Goal: Information Seeking & Learning: Learn about a topic

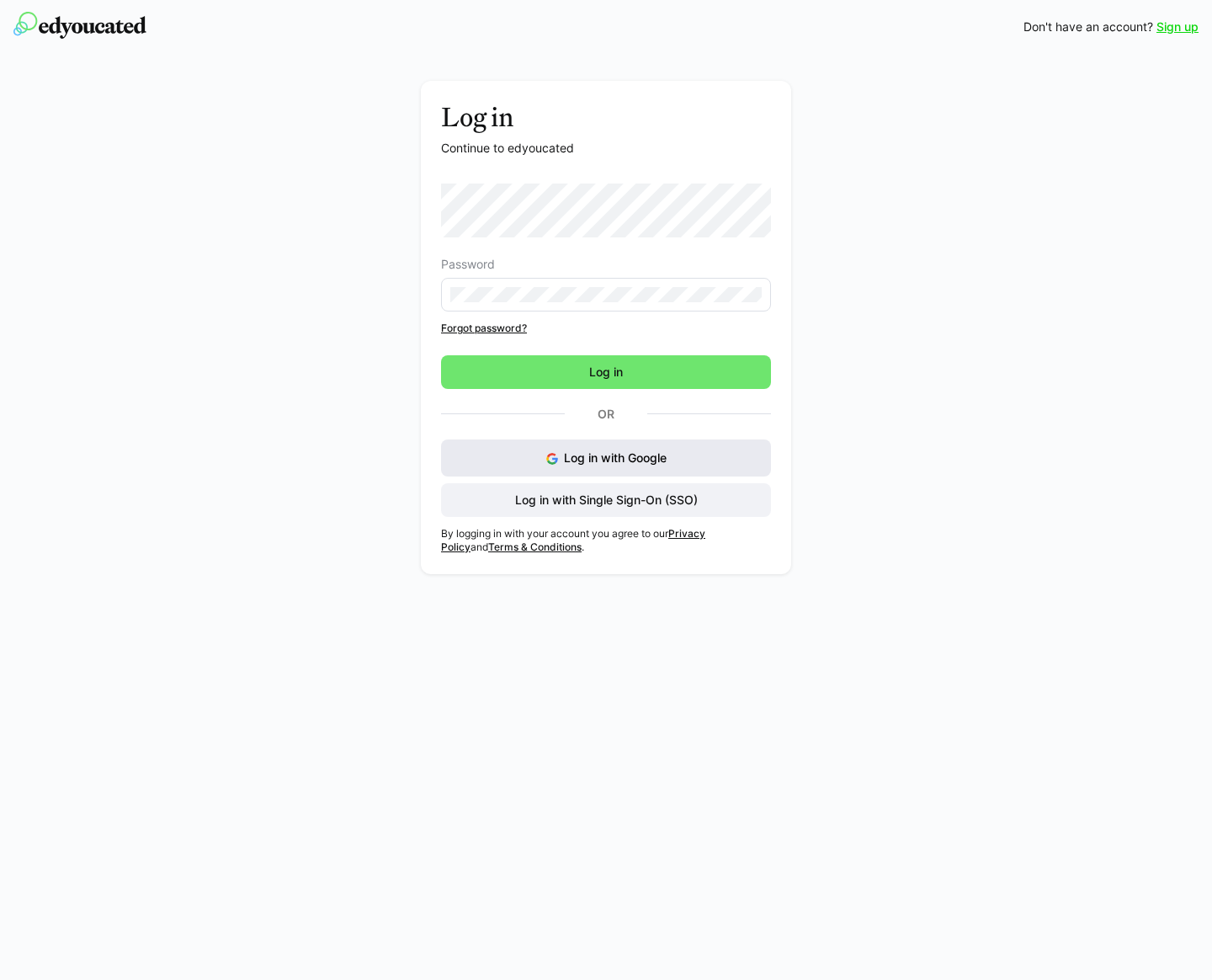
click at [578, 466] on button "Log in with Google" at bounding box center [606, 458] width 330 height 37
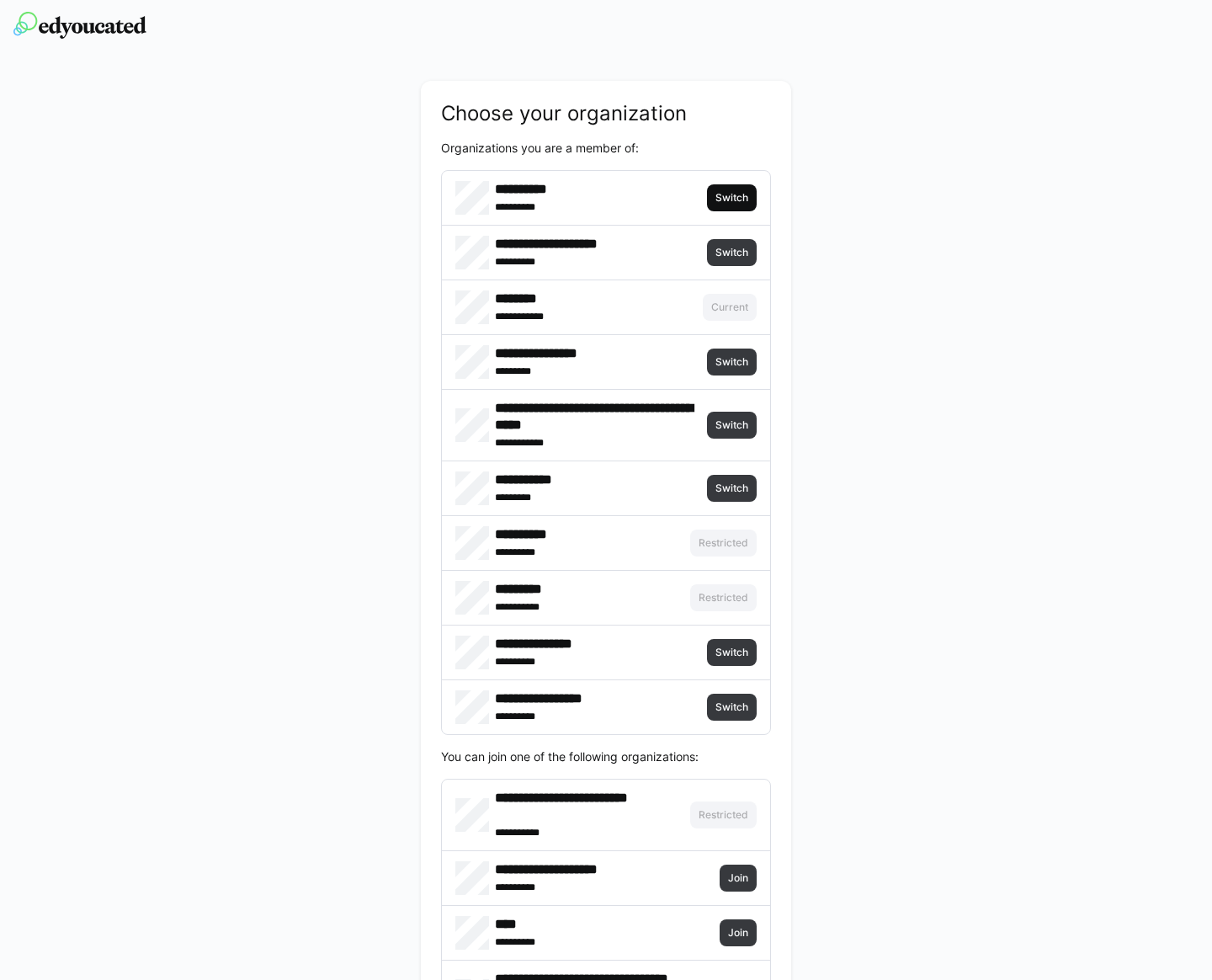
click at [732, 192] on span "Switch" at bounding box center [731, 197] width 36 height 13
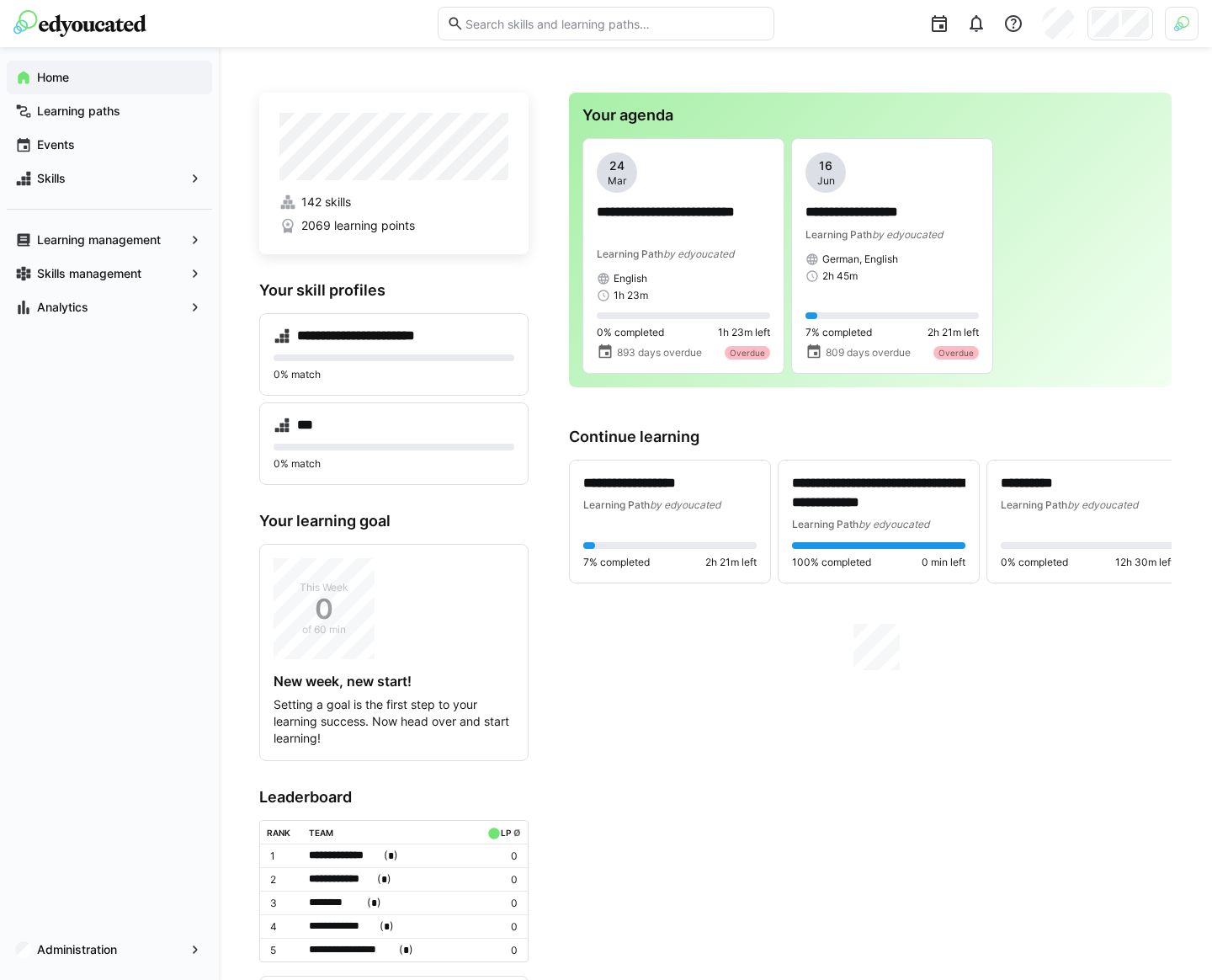
click at [1164, 17] on div at bounding box center [992, 23] width 413 height 48
click at [1174, 14] on div at bounding box center [1182, 23] width 34 height 34
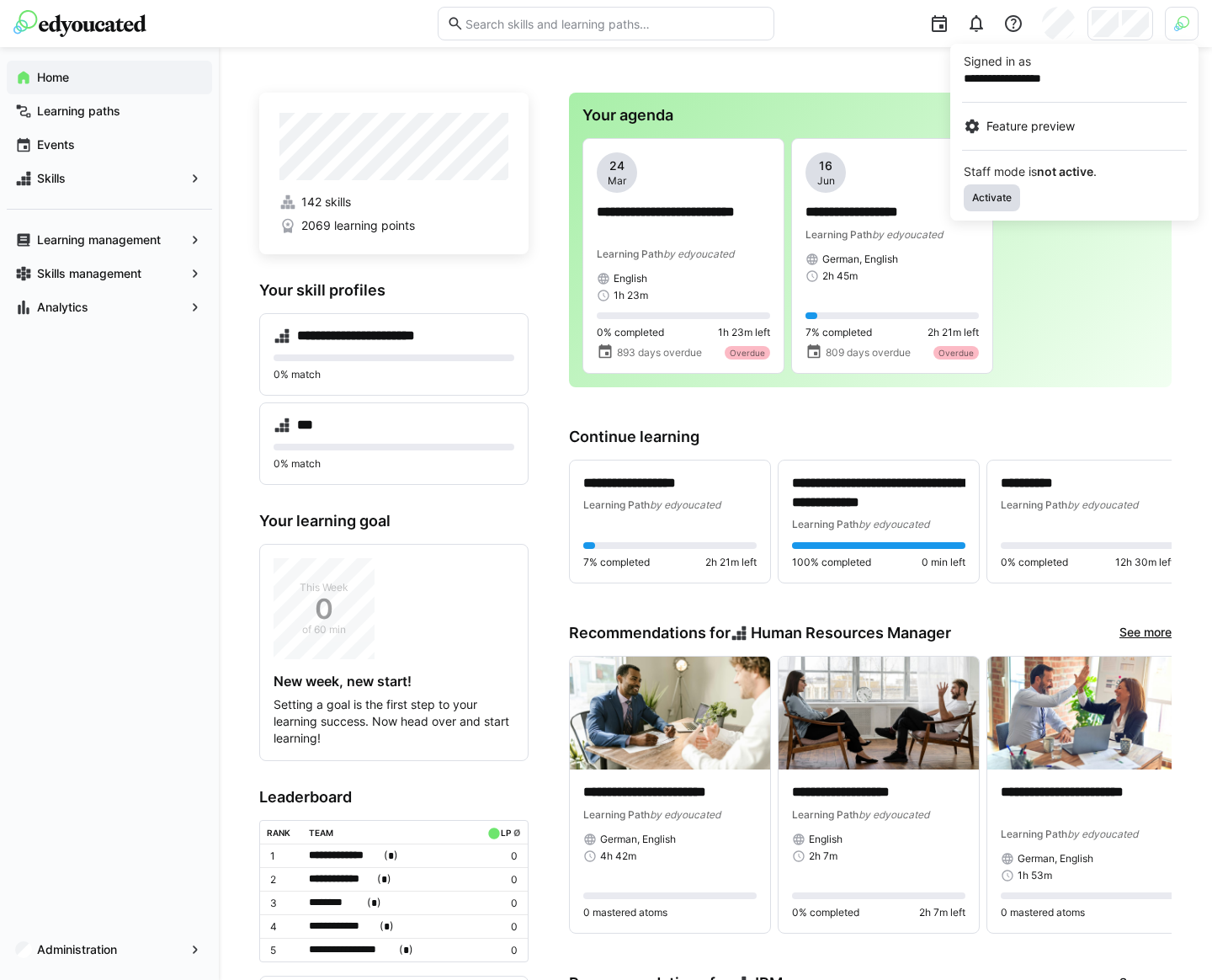
click at [992, 194] on span "Activate" at bounding box center [992, 197] width 43 height 13
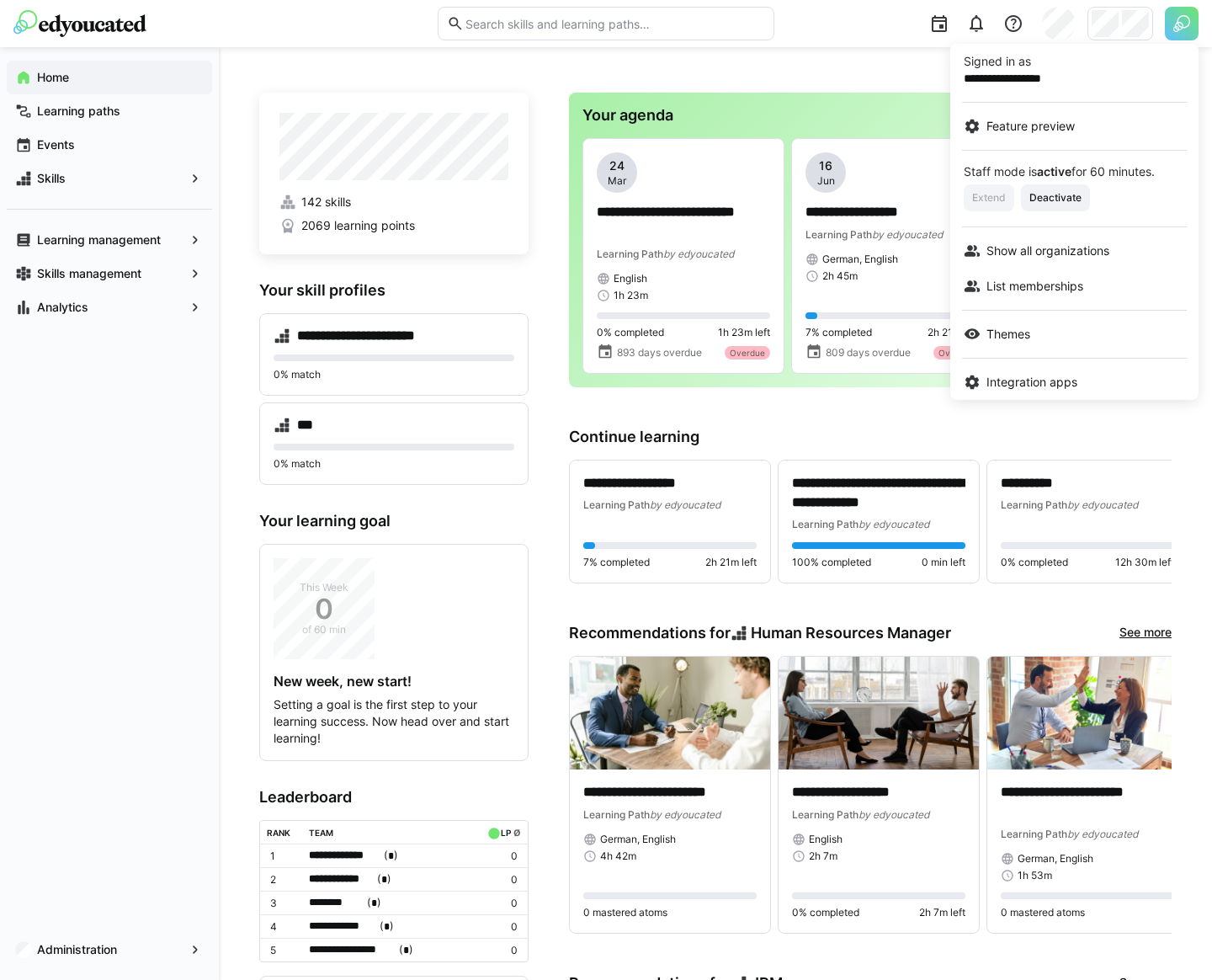
click at [886, 70] on div at bounding box center [606, 490] width 1212 height 980
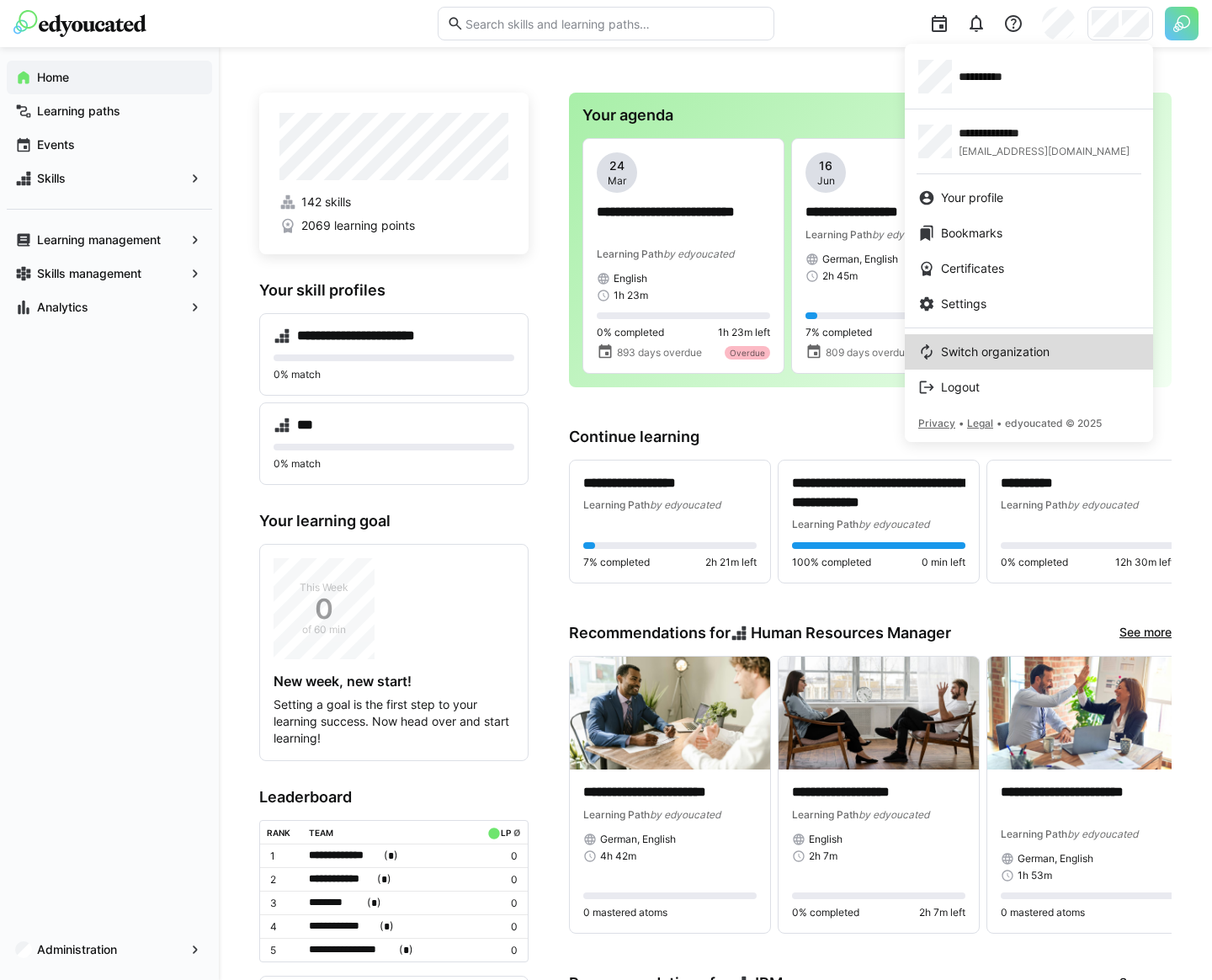
click at [994, 347] on span "Switch organization" at bounding box center [995, 352] width 109 height 17
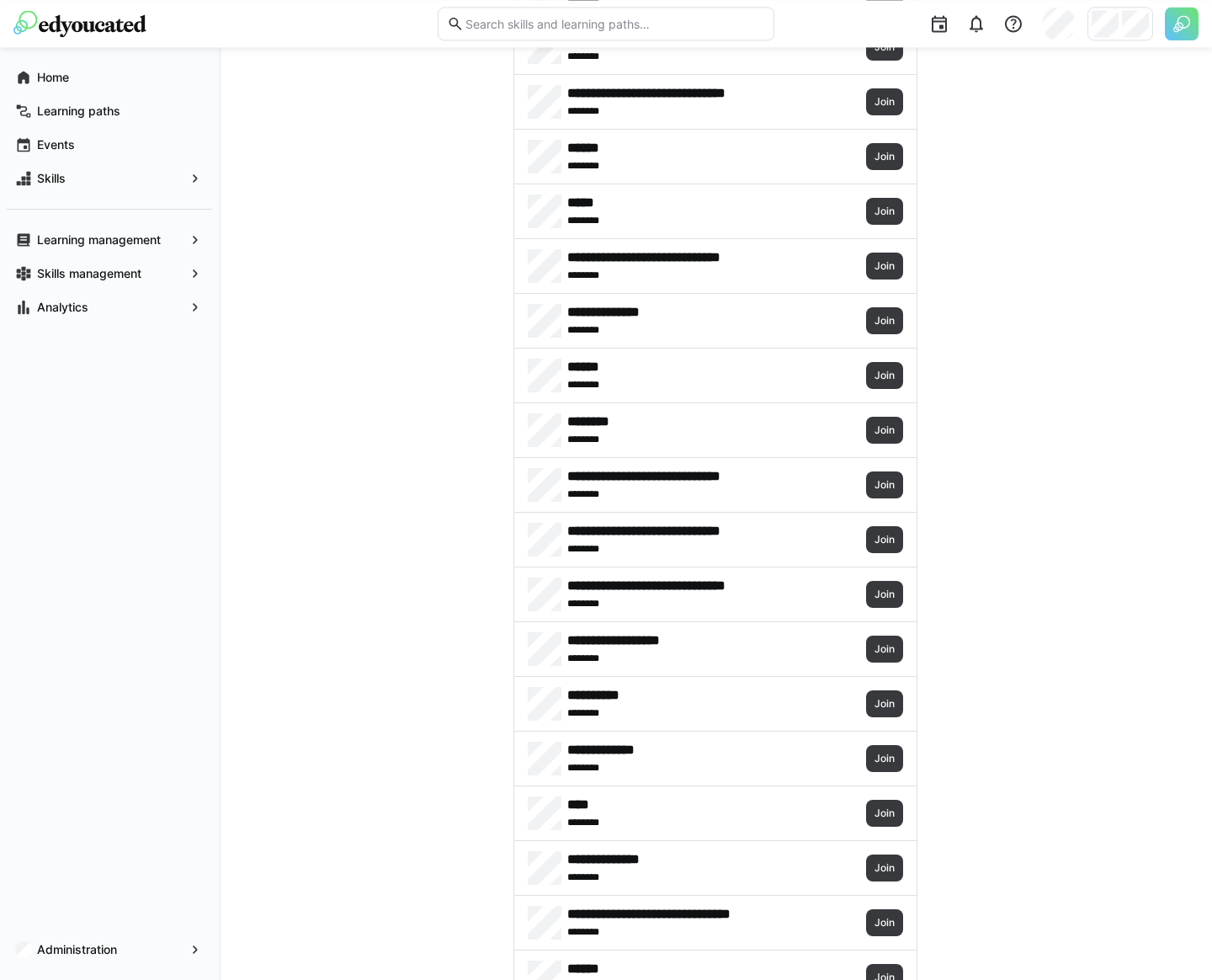
scroll to position [5513, 0]
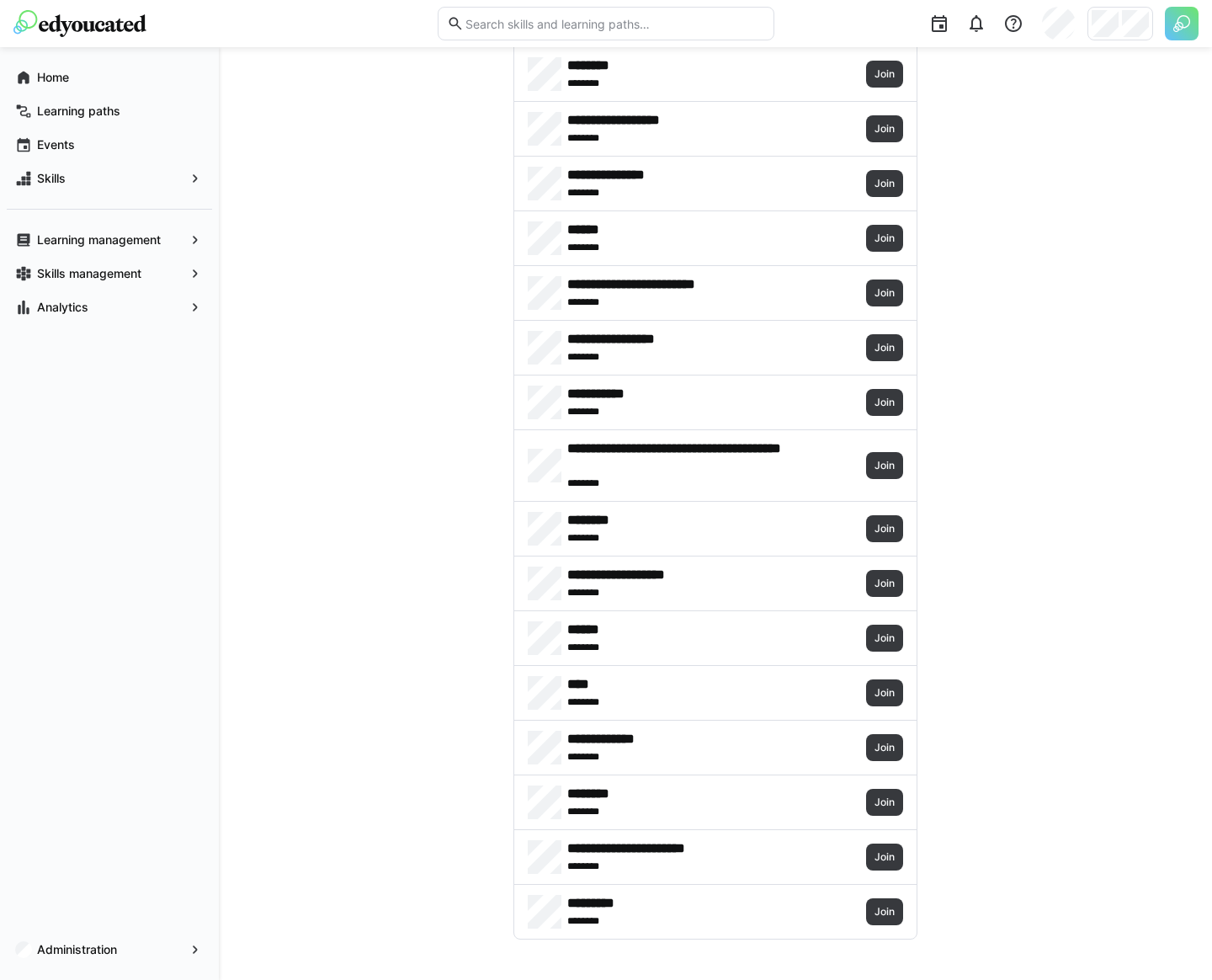
click at [1166, 20] on img at bounding box center [1182, 23] width 34 height 34
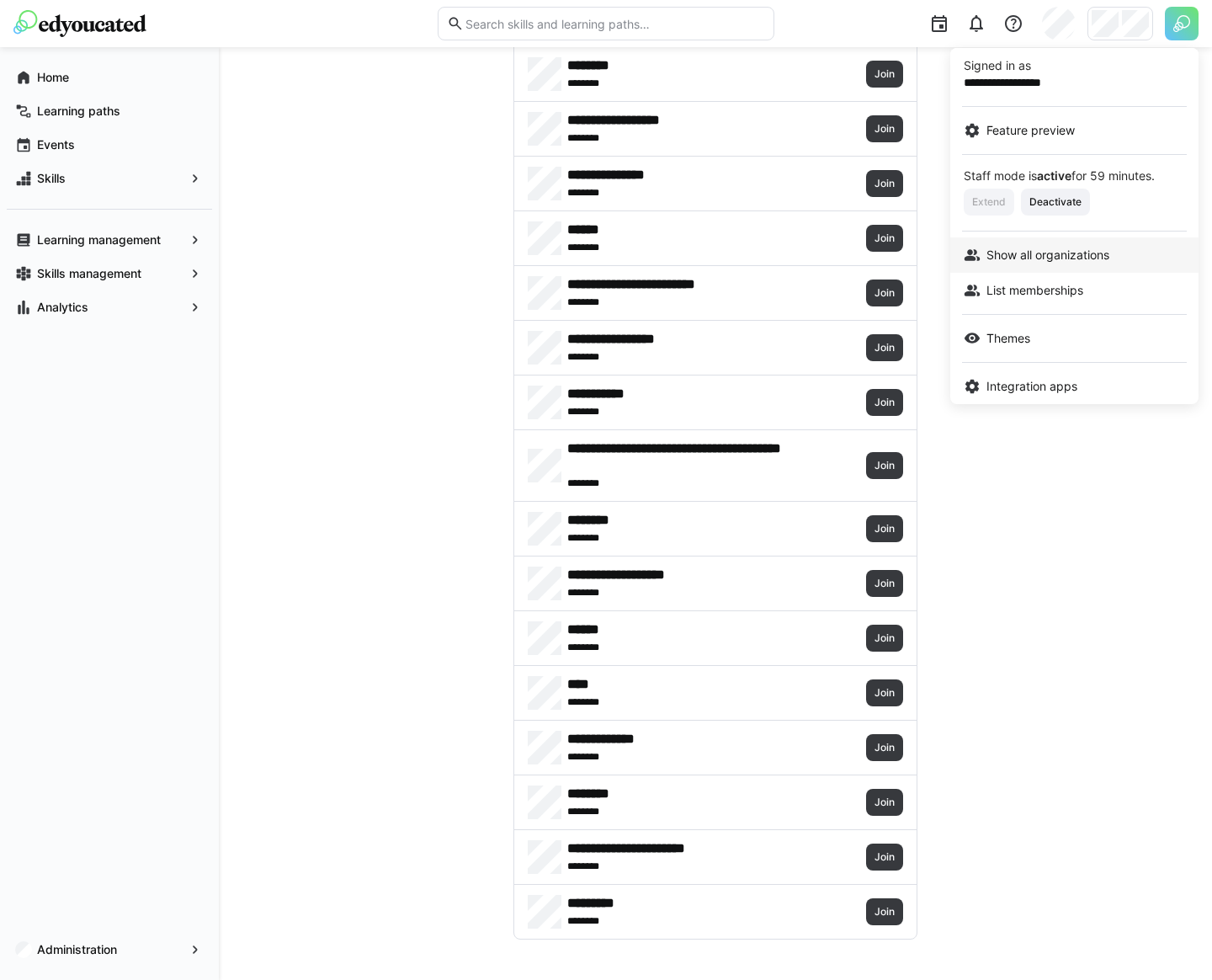
click at [1053, 256] on span "Show all organizations" at bounding box center [1048, 255] width 123 height 17
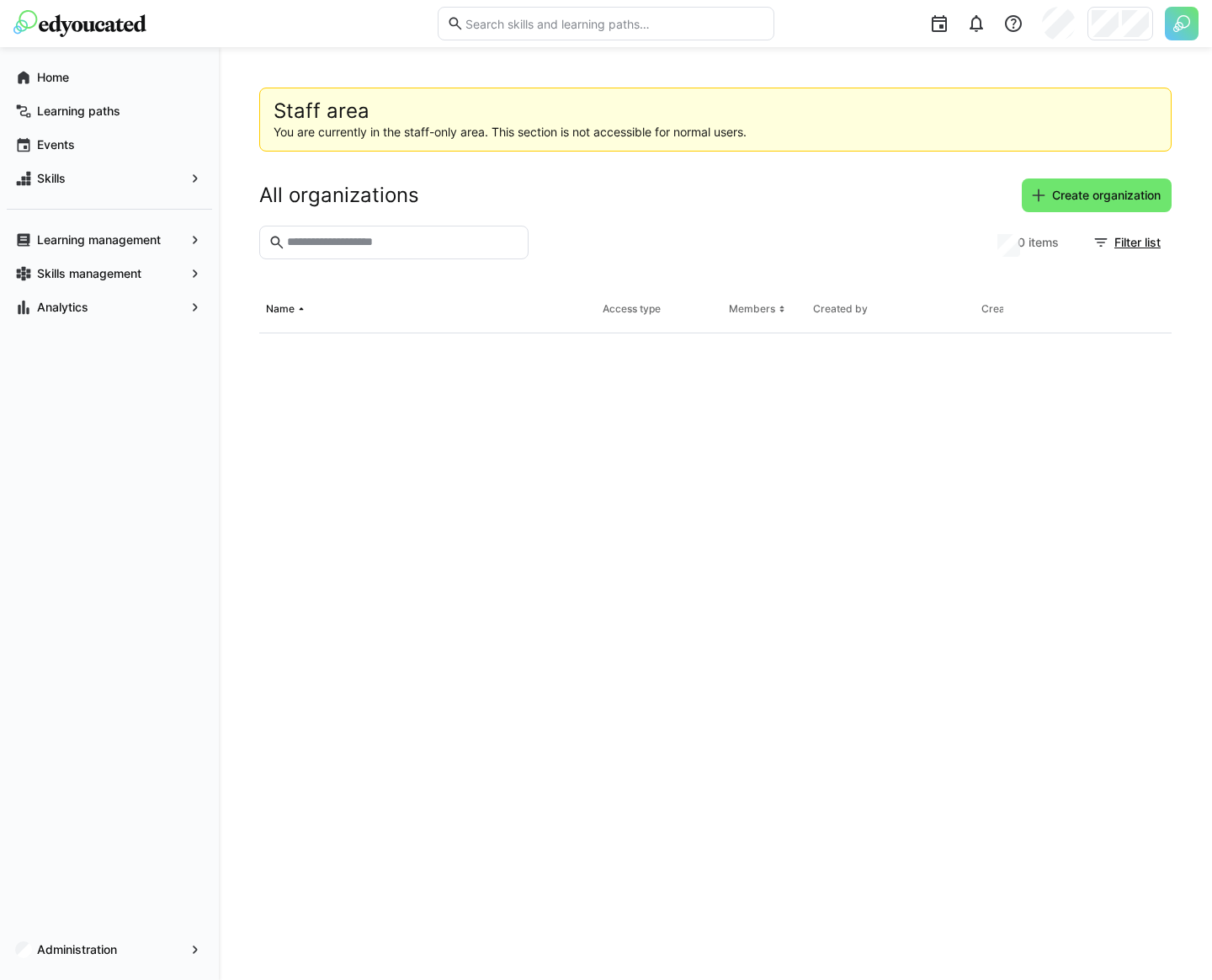
click at [346, 245] on input "text" at bounding box center [402, 242] width 234 height 15
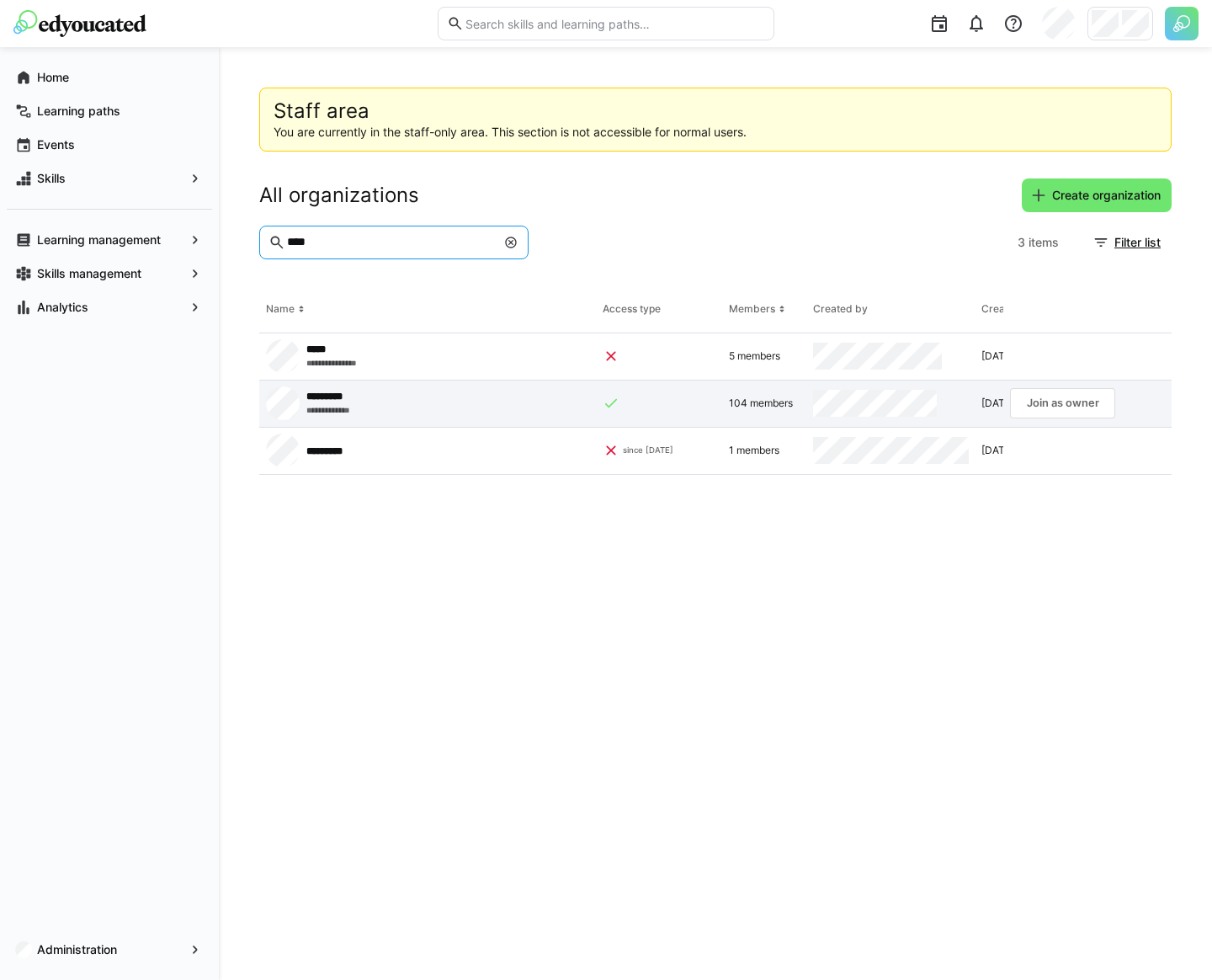
type input "****"
click at [1053, 400] on app-request-click "Join as owner" at bounding box center [1062, 403] width 105 height 31
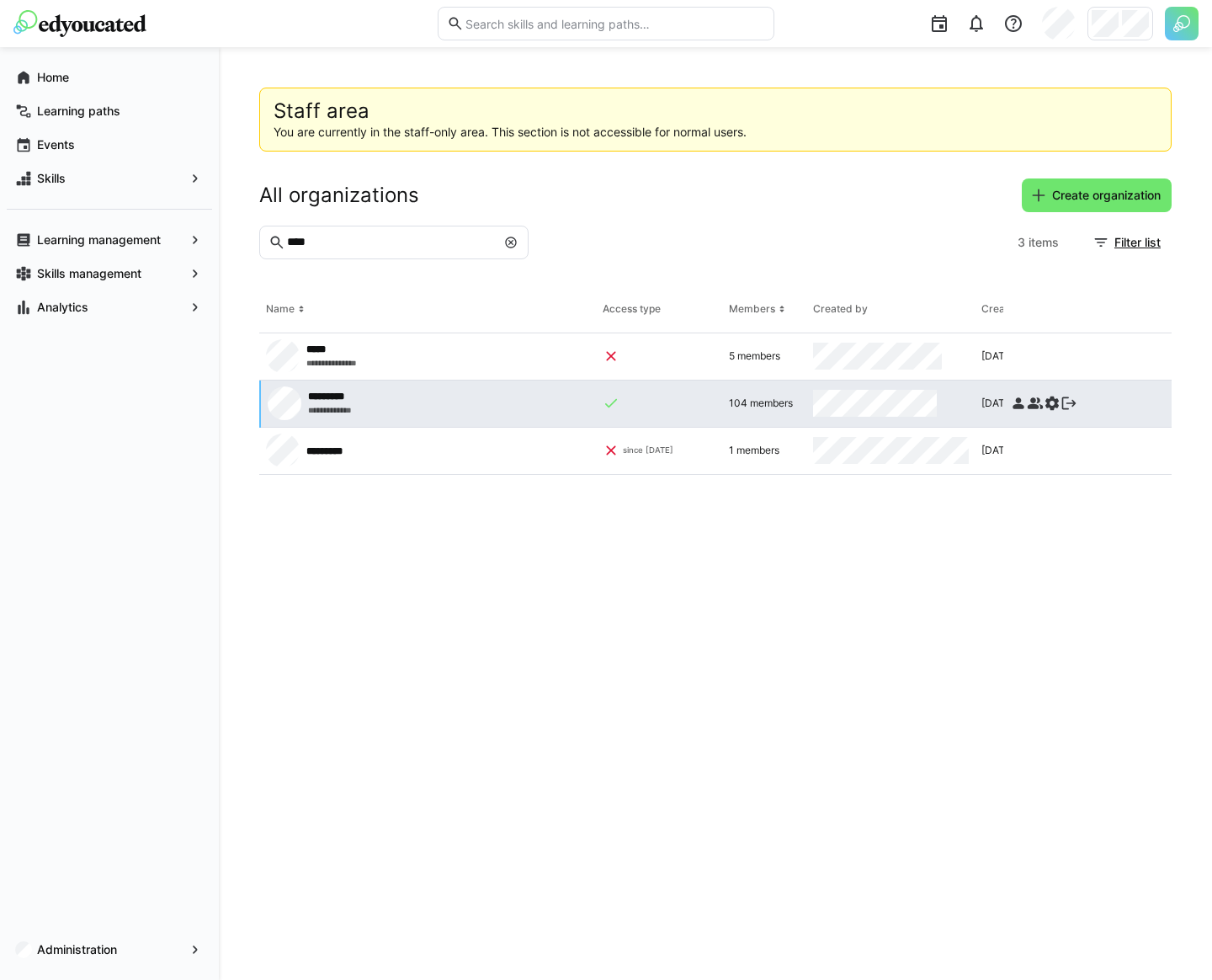
click at [1046, 406] on eds-icon at bounding box center [1053, 403] width 17 height 17
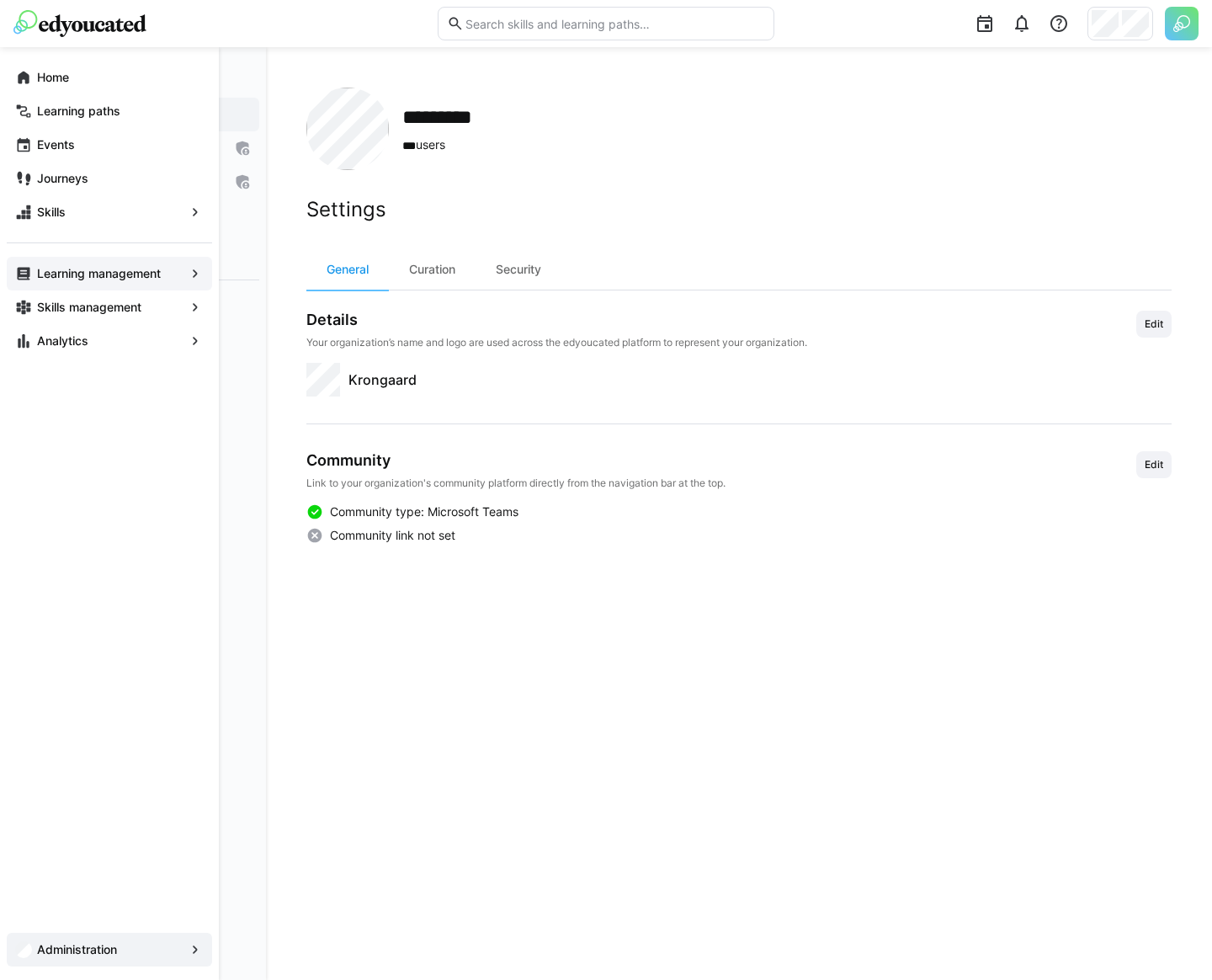
click at [0, 0] on app-navigation-label "Learning management" at bounding box center [0, 0] width 0 height 0
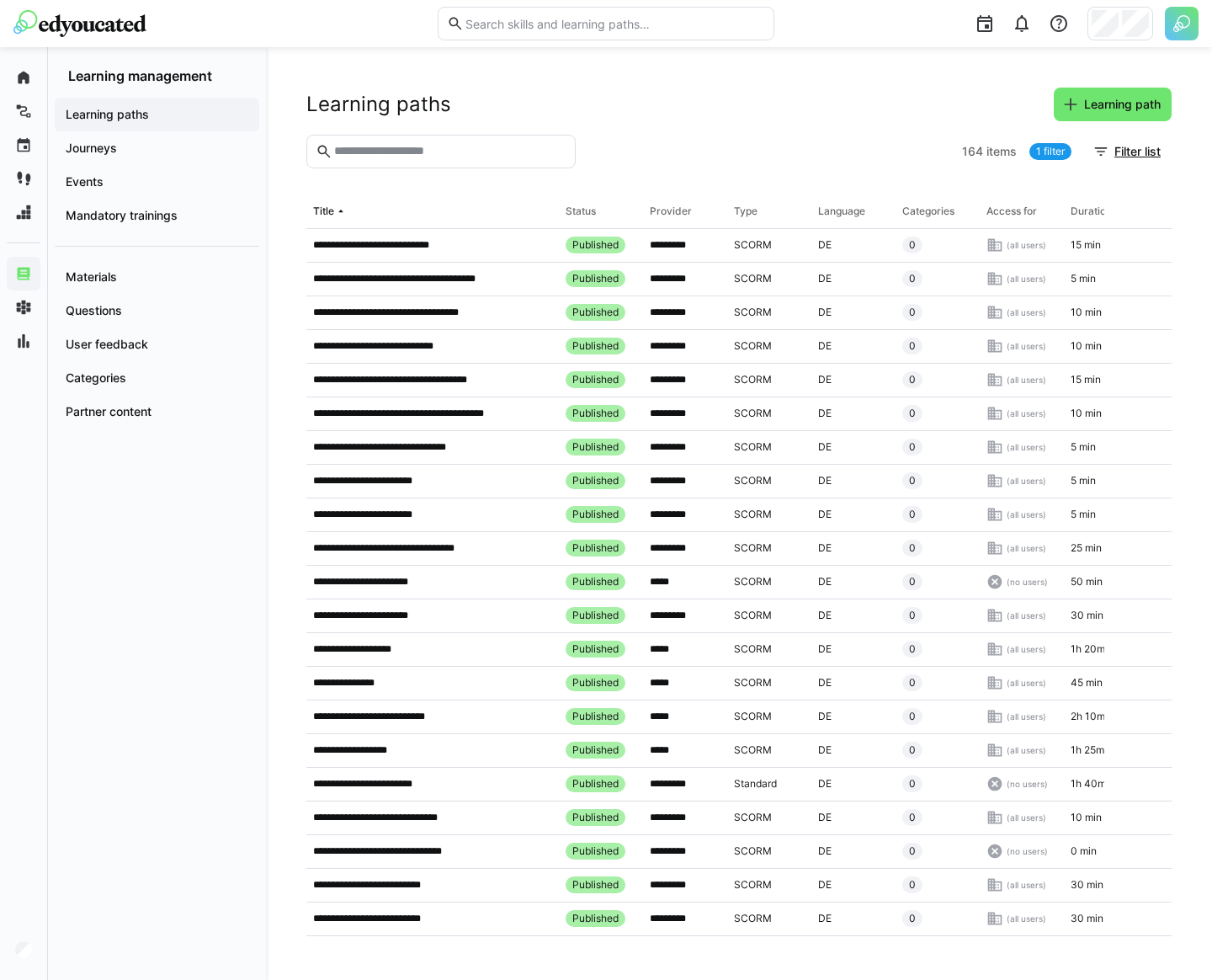
click at [443, 147] on input "text" at bounding box center [449, 152] width 234 height 15
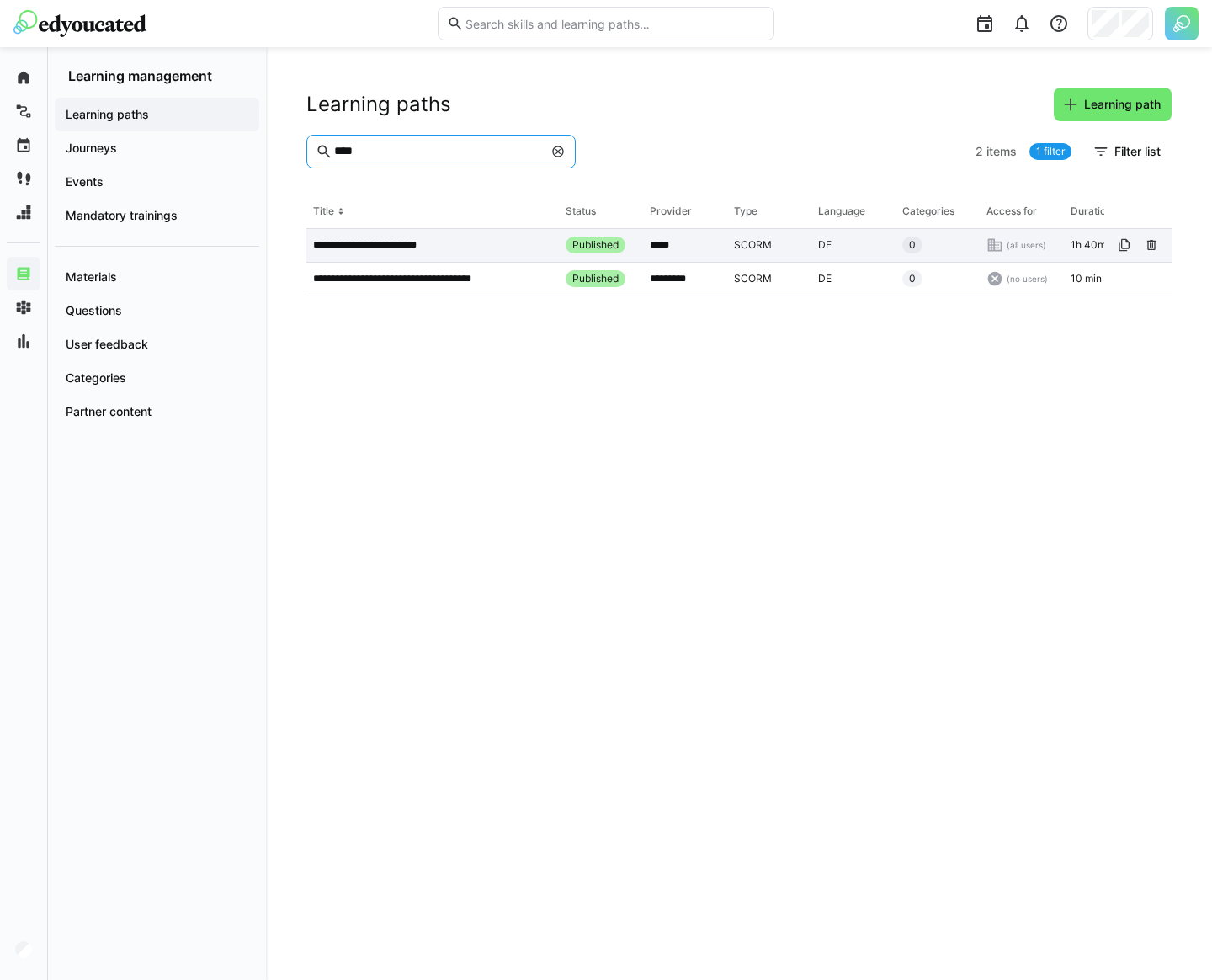
type input "****"
click at [402, 243] on p "**********" at bounding box center [385, 245] width 143 height 13
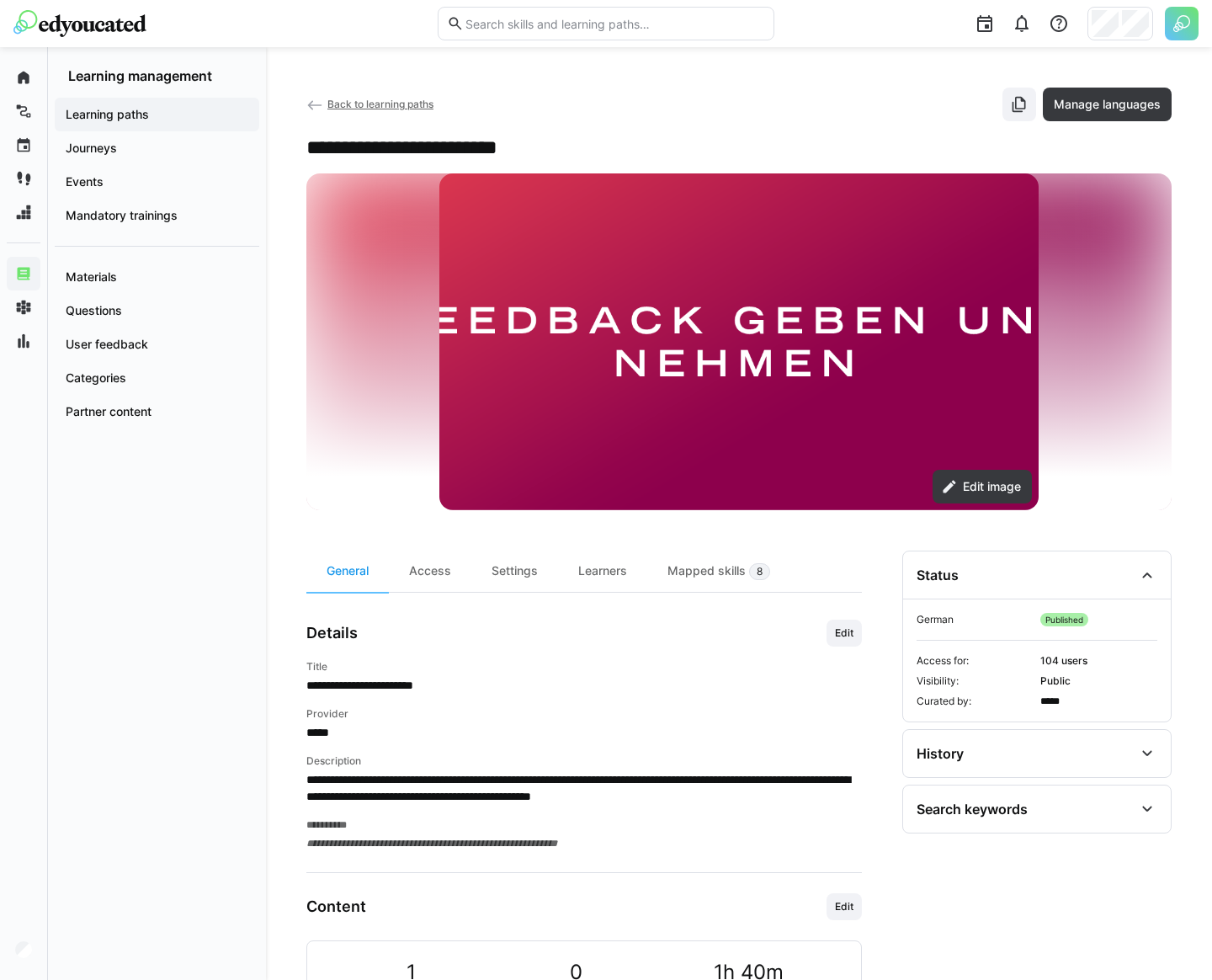
scroll to position [145, 0]
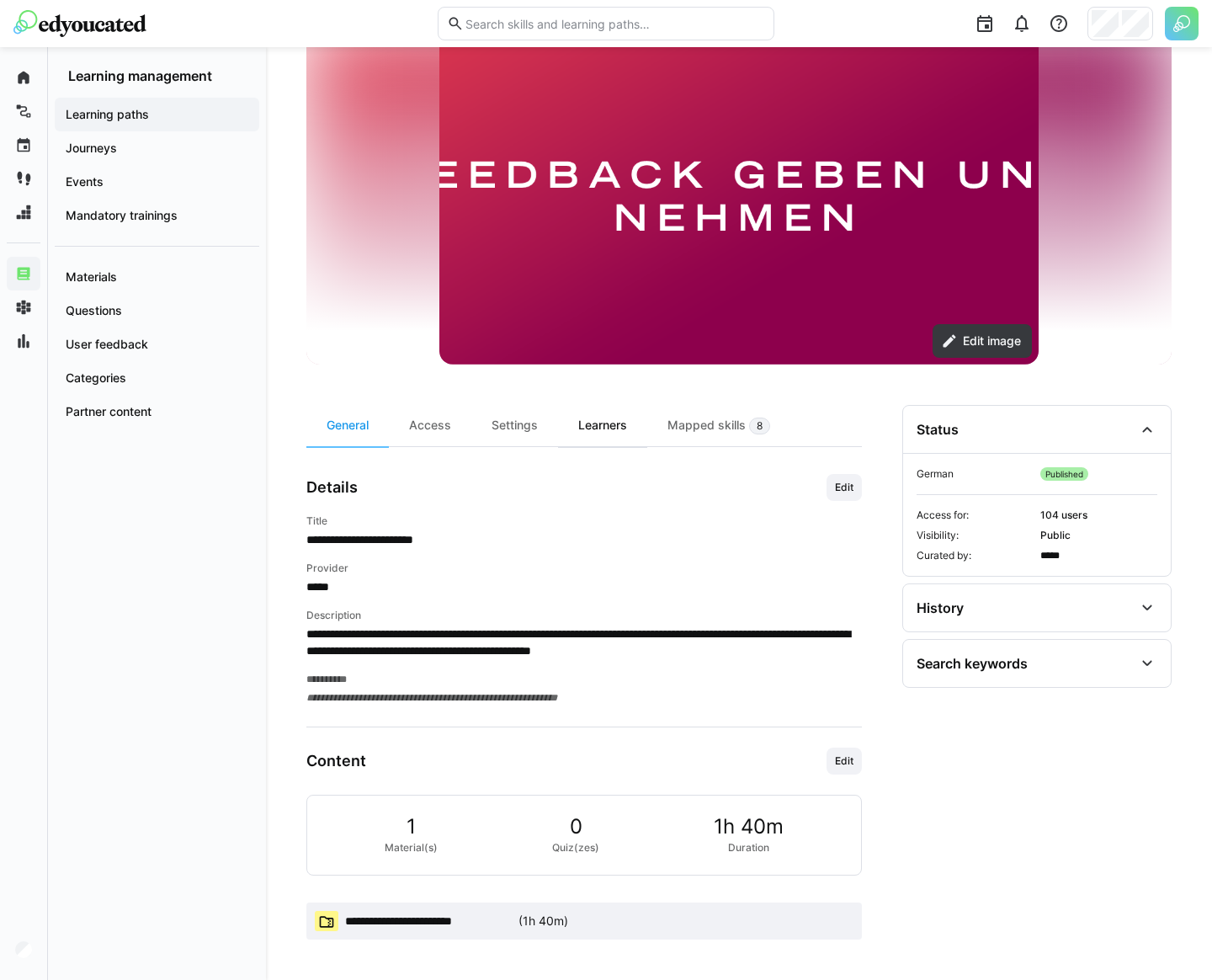
click at [615, 428] on div "Learners" at bounding box center [603, 426] width 89 height 41
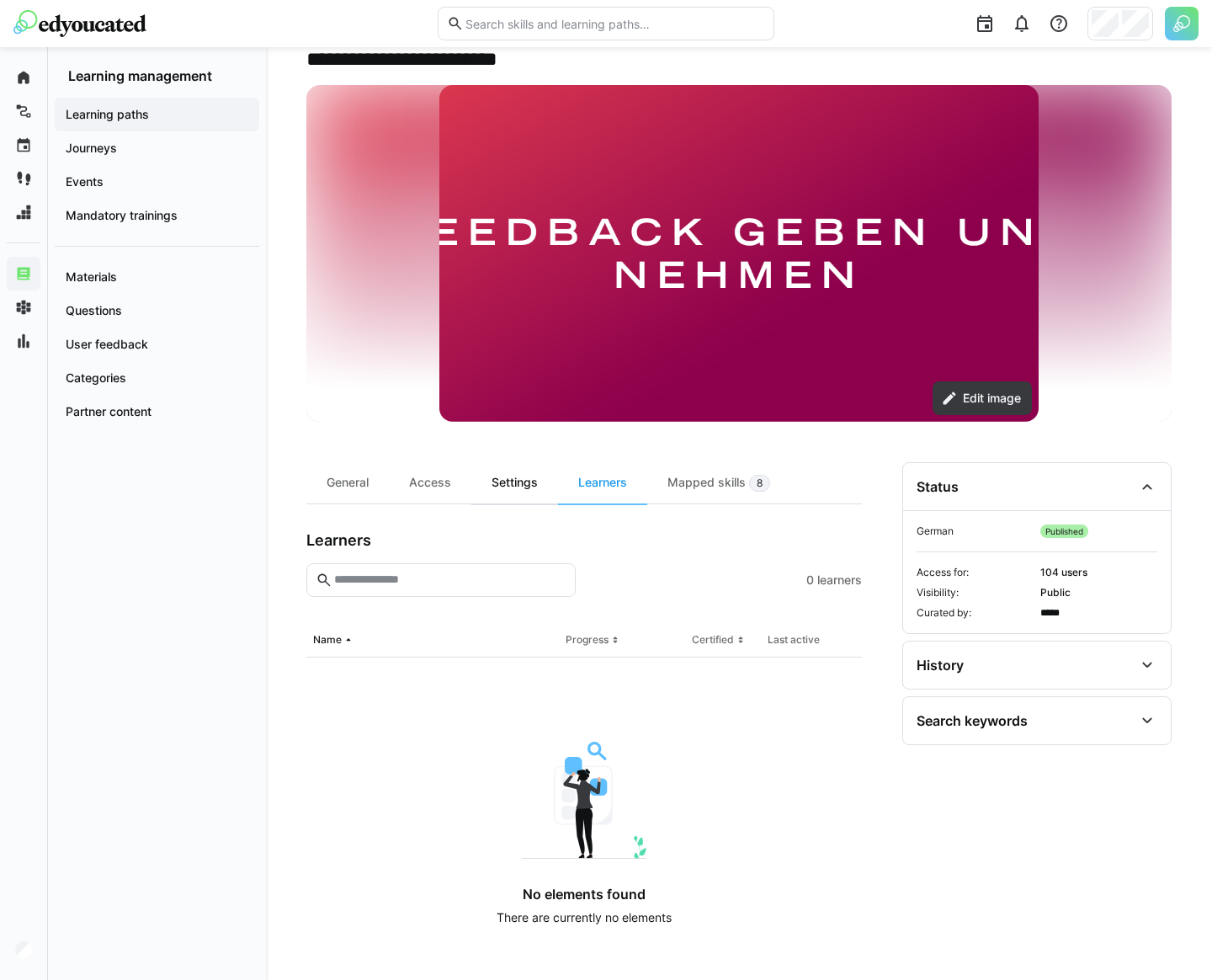
click at [495, 483] on div "Settings" at bounding box center [514, 483] width 87 height 41
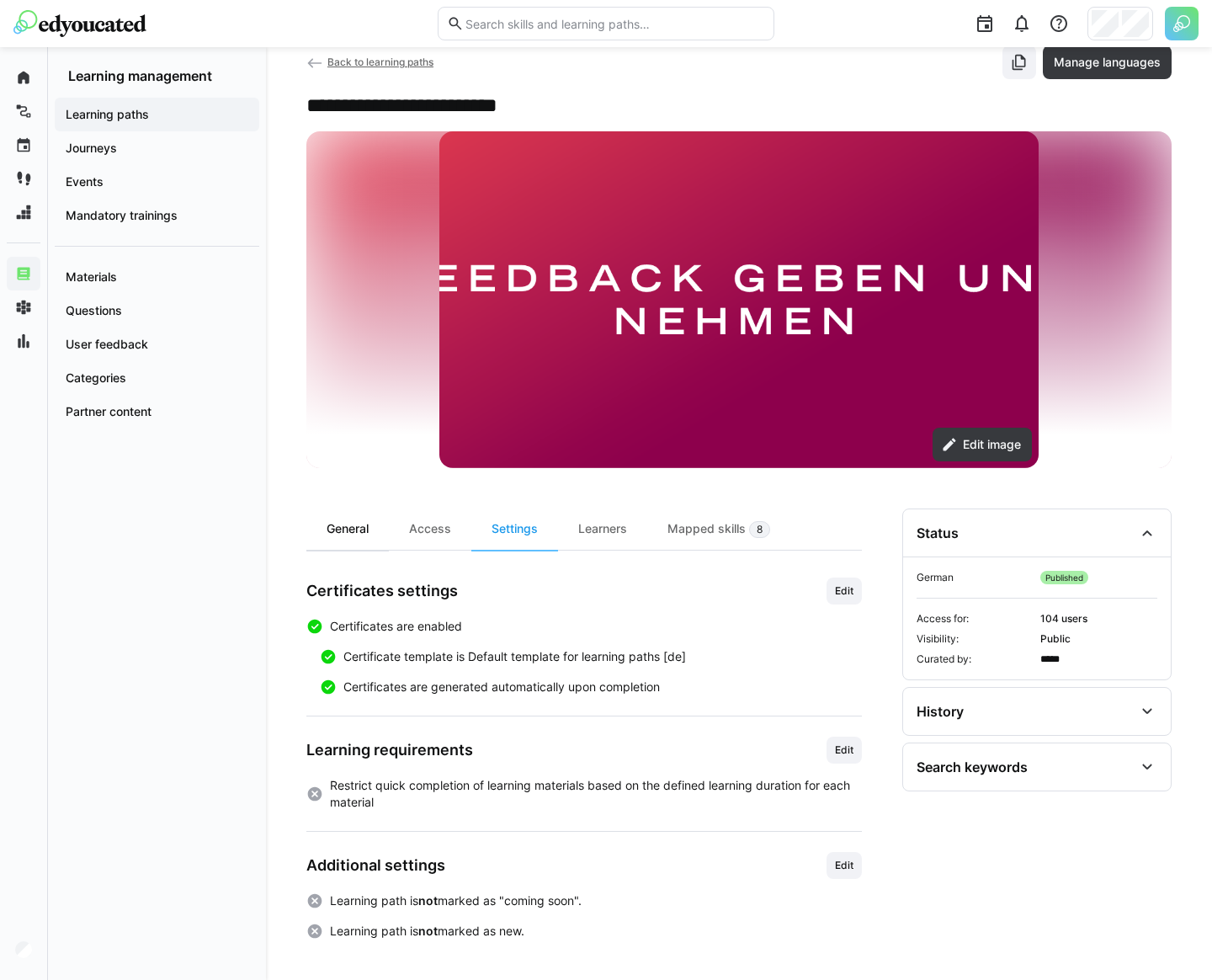
click at [358, 536] on div "General" at bounding box center [347, 529] width 83 height 41
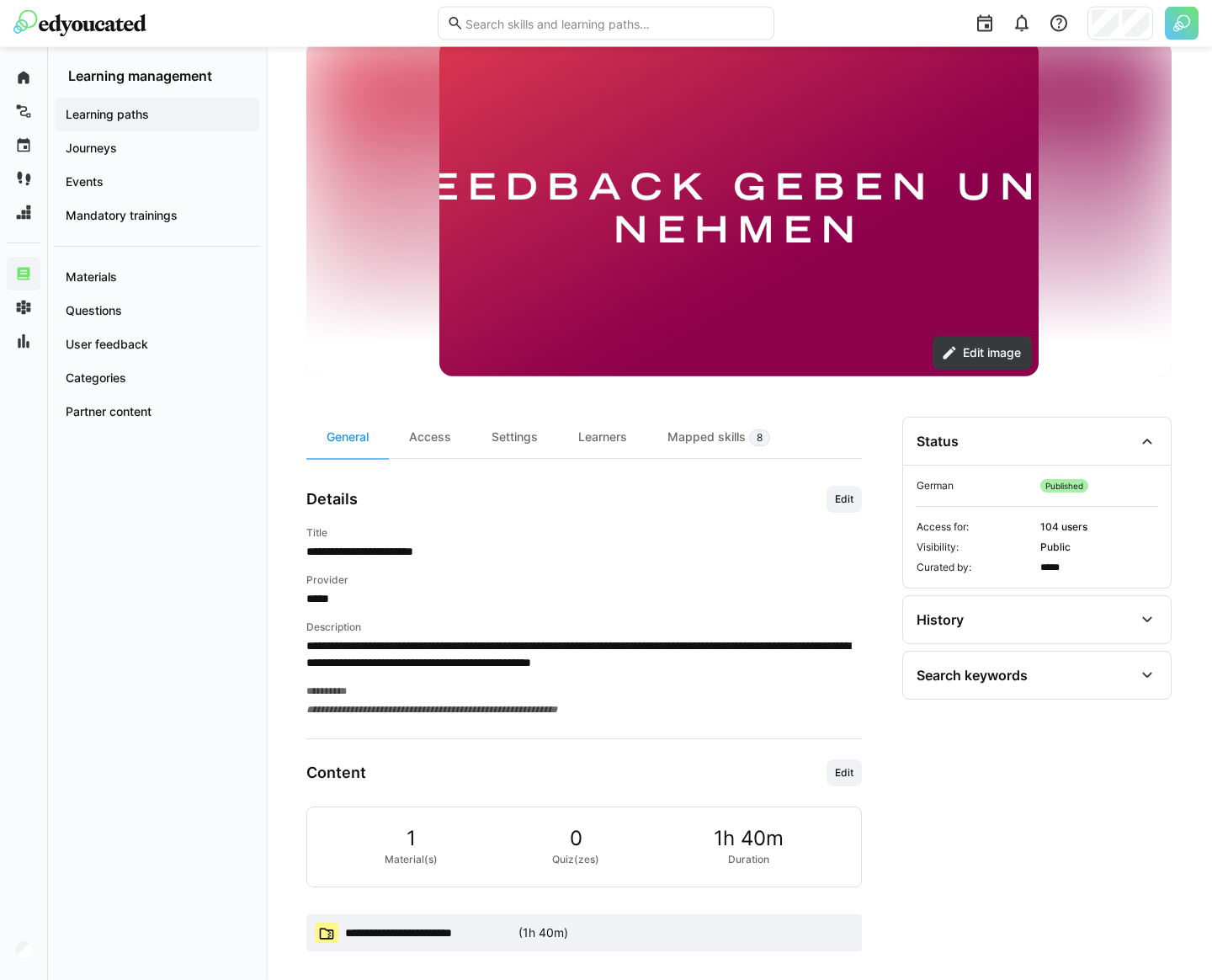
scroll to position [145, 0]
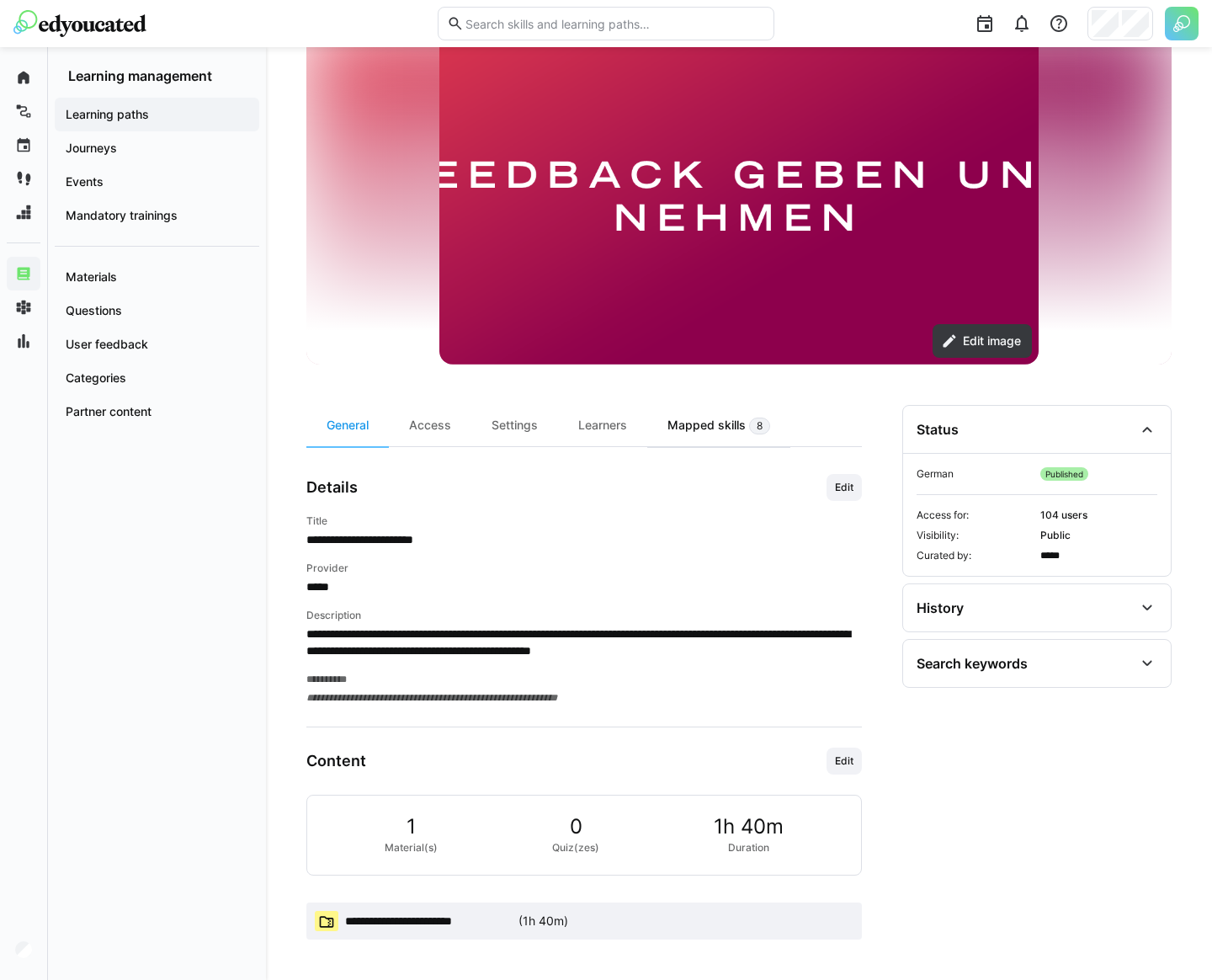
click at [728, 429] on div "Mapped skills 8" at bounding box center [719, 426] width 143 height 41
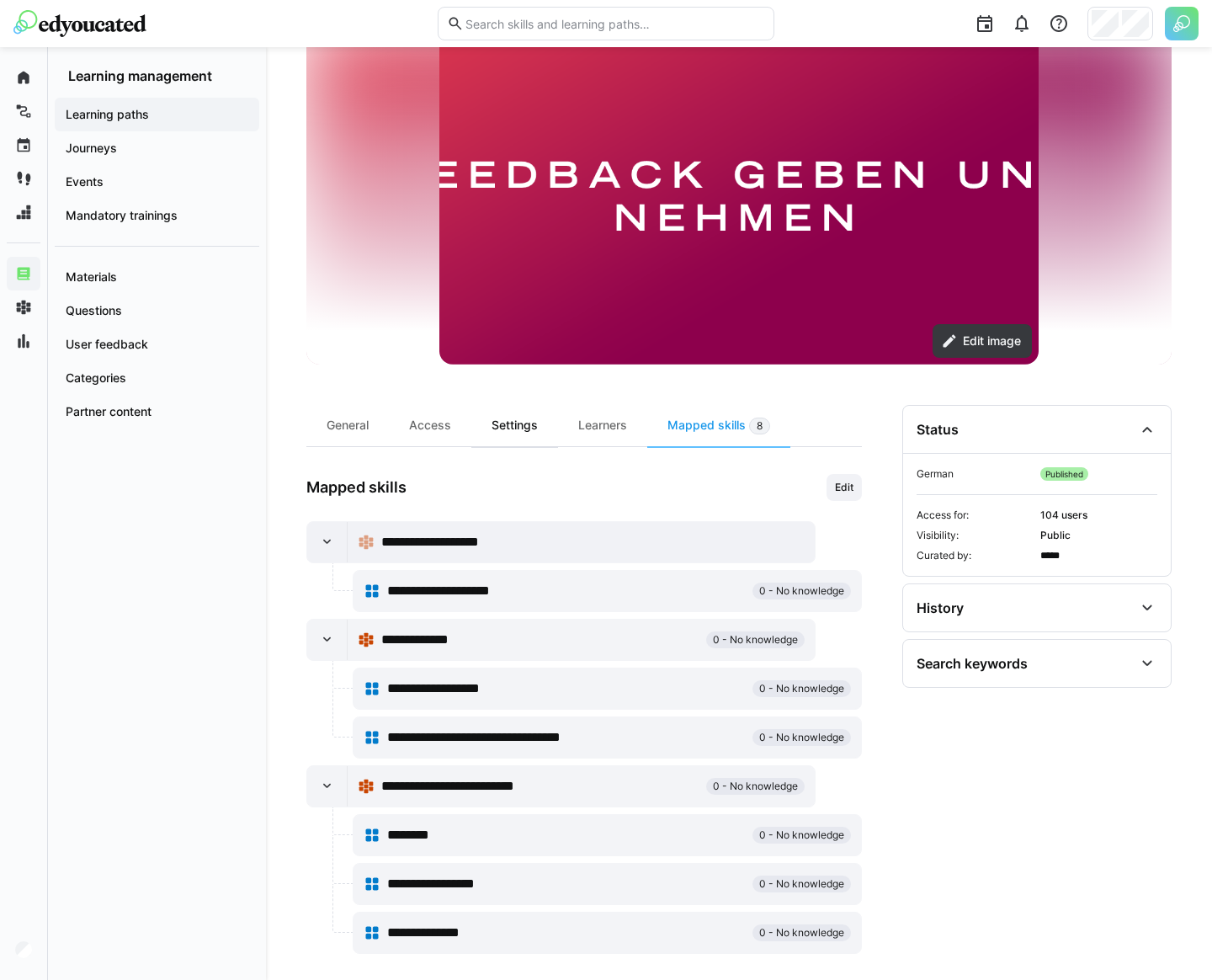
click at [513, 434] on div "Settings" at bounding box center [514, 426] width 87 height 41
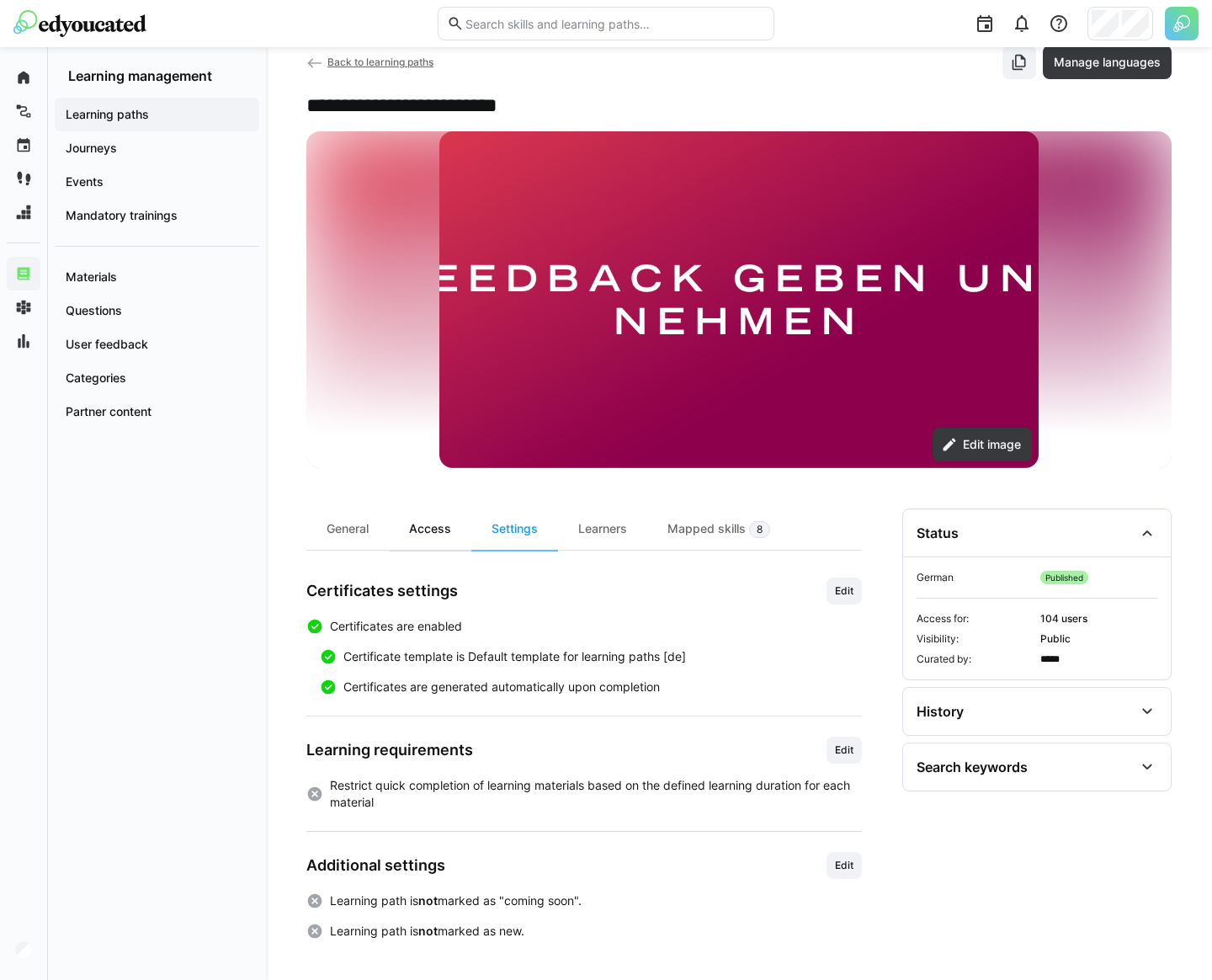
click at [456, 529] on div "Access" at bounding box center [429, 529] width 83 height 41
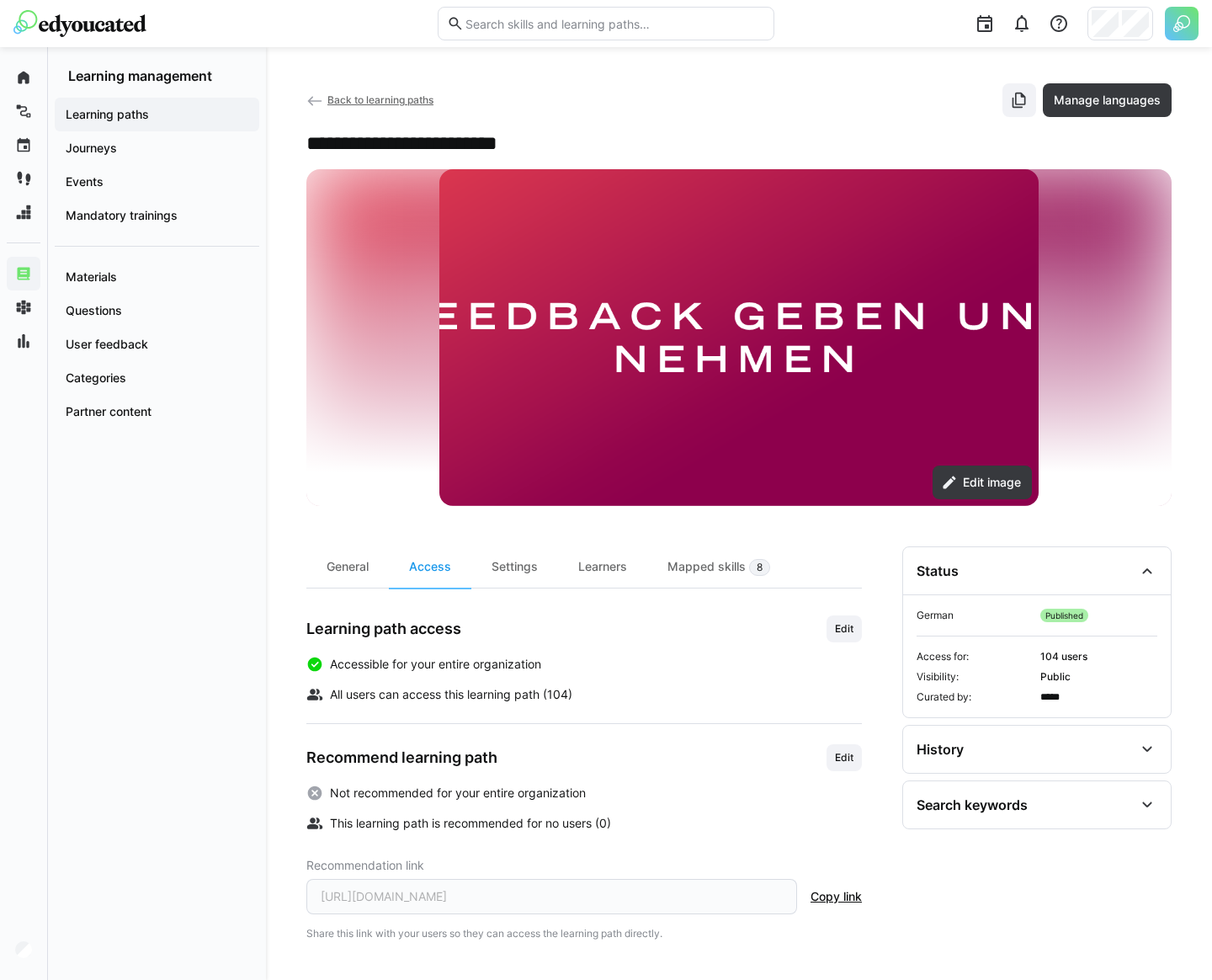
scroll to position [1, 0]
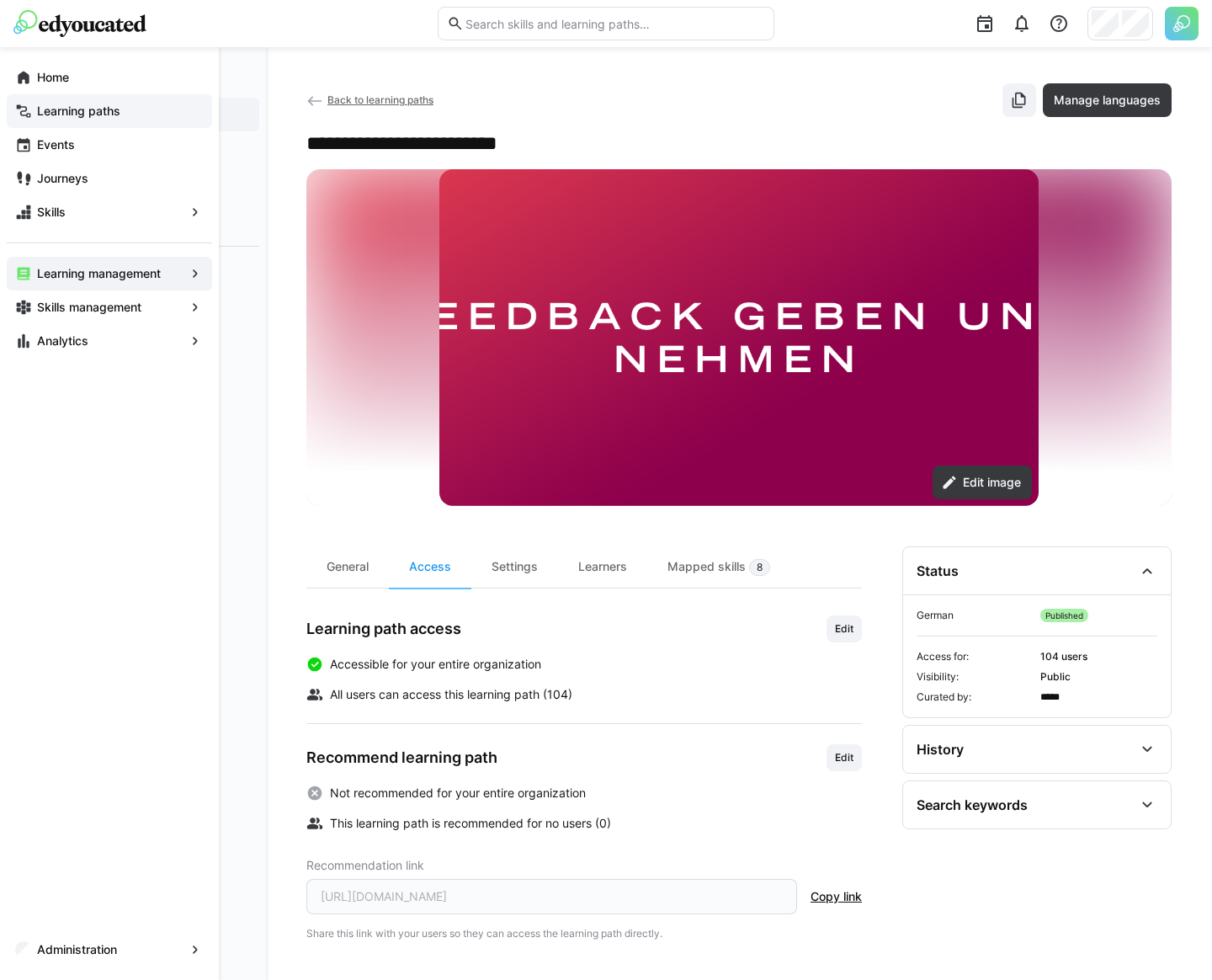
click at [124, 119] on div "Learning paths" at bounding box center [109, 111] width 205 height 34
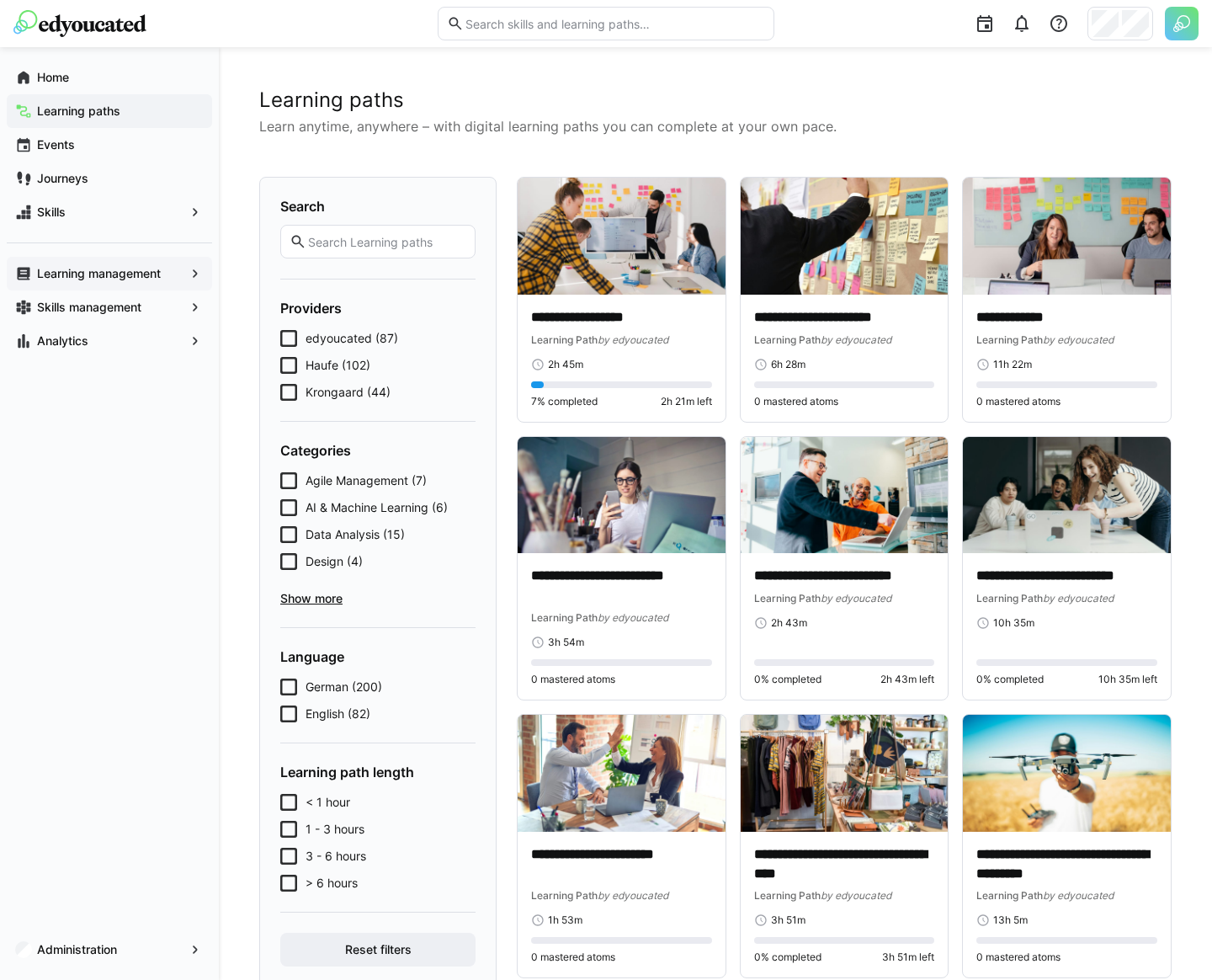
click at [331, 394] on span "Krongaard (44)" at bounding box center [347, 392] width 85 height 17
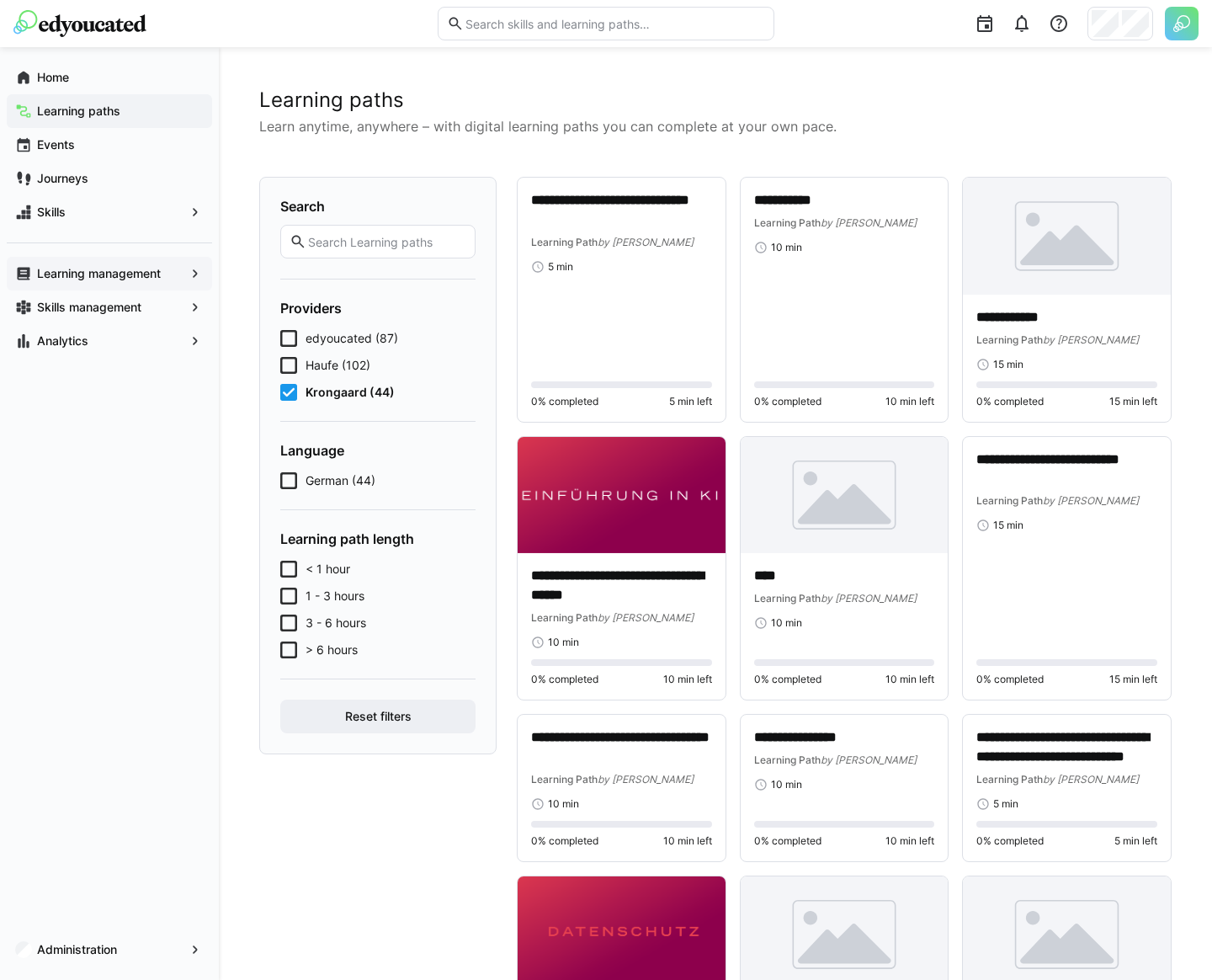
click at [374, 391] on span "Krongaard (44)" at bounding box center [350, 392] width 89 height 17
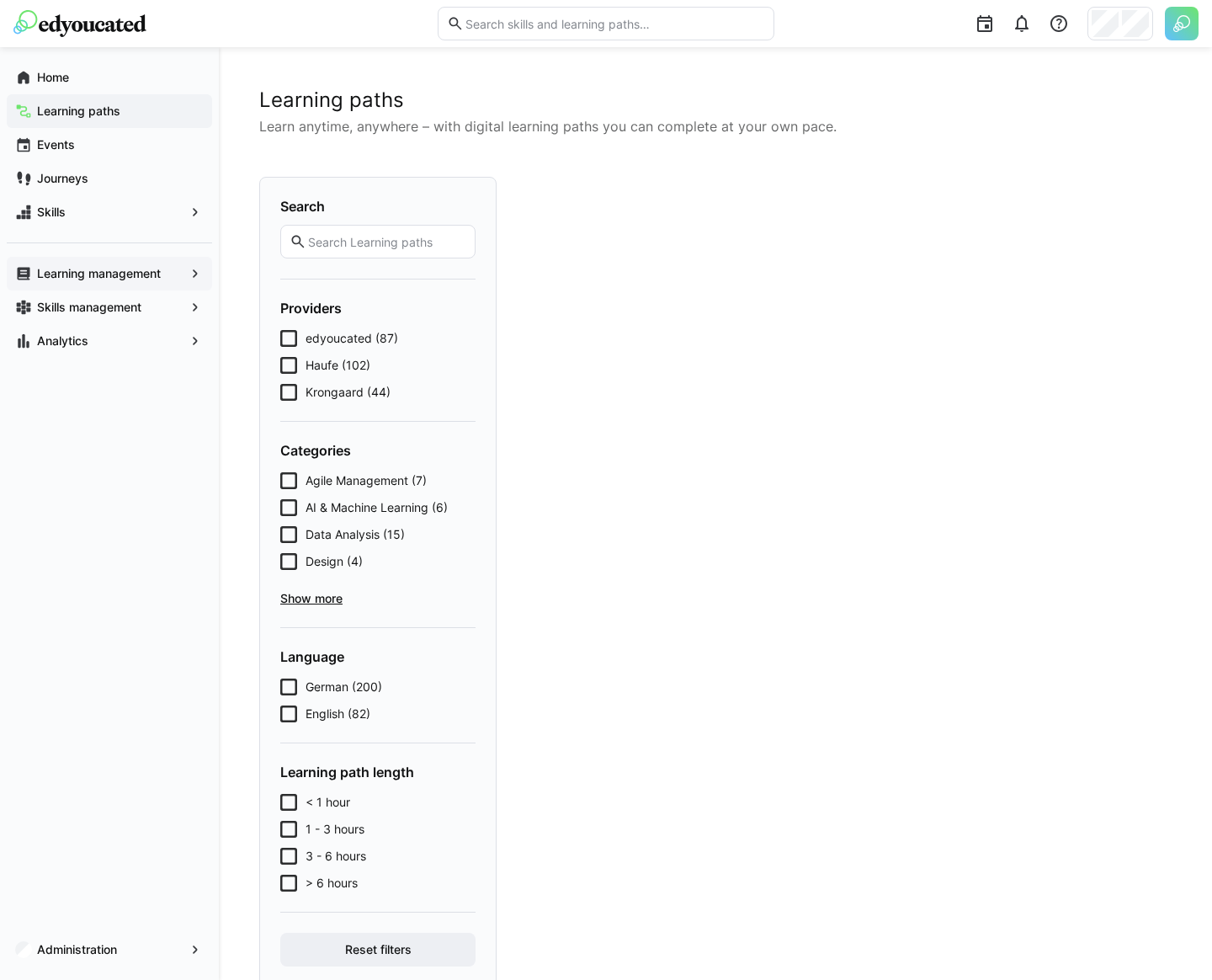
click at [370, 372] on span "Haufe (102)" at bounding box center [338, 365] width 65 height 17
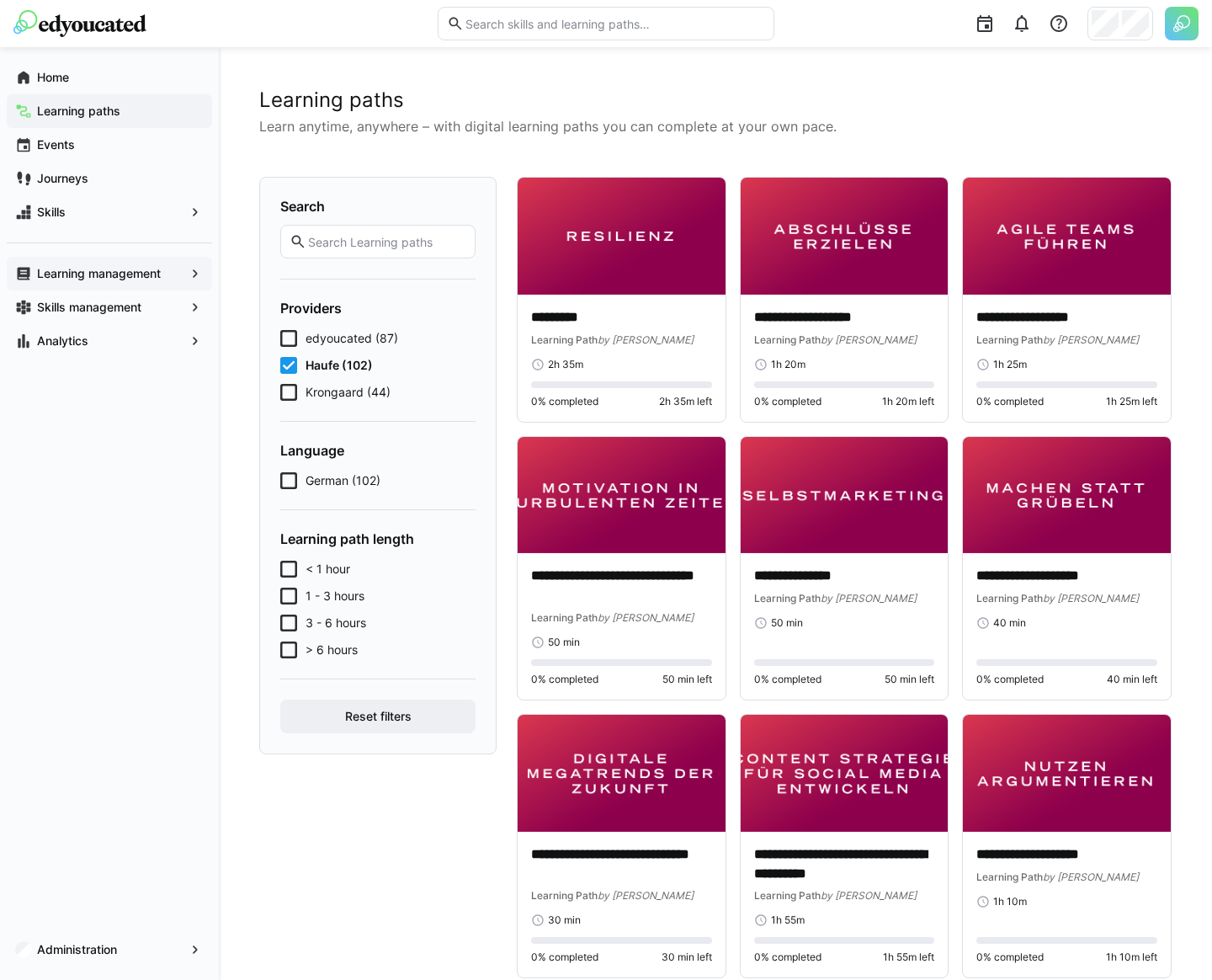
click at [370, 372] on span "Haufe (102)" at bounding box center [339, 365] width 67 height 17
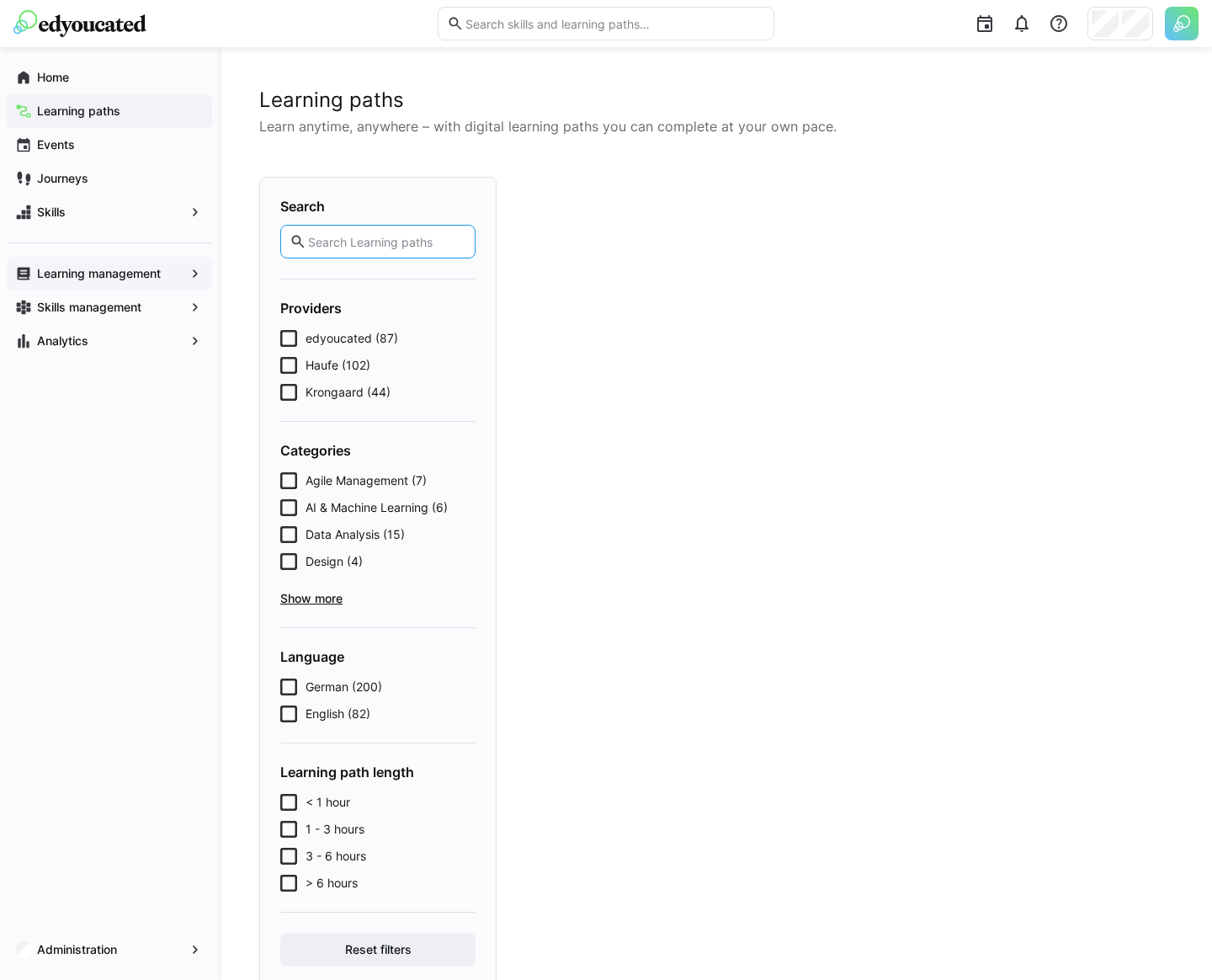
click at [378, 234] on input "text" at bounding box center [387, 241] width 160 height 15
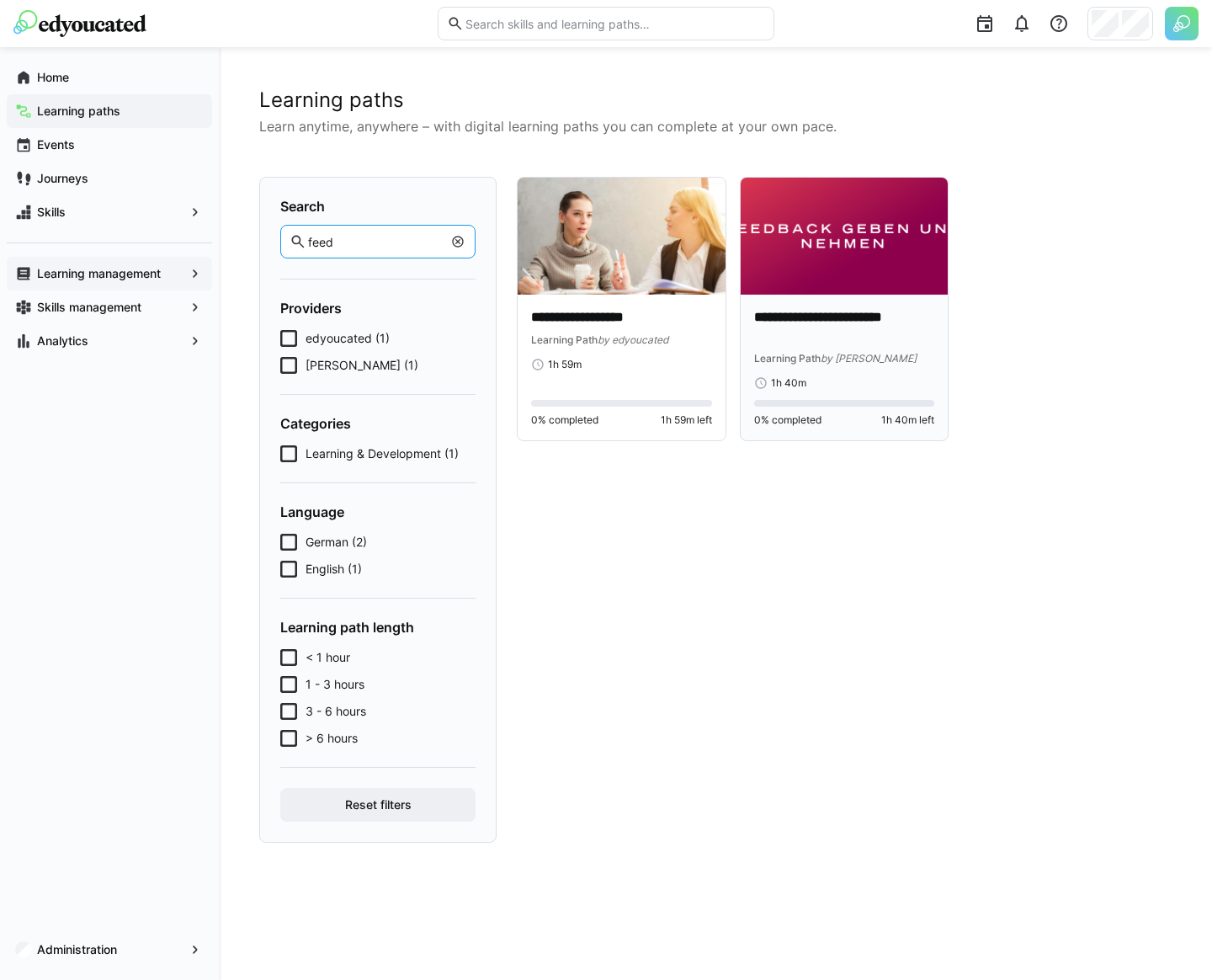
type input "feed"
click at [886, 316] on p "**********" at bounding box center [845, 328] width 181 height 39
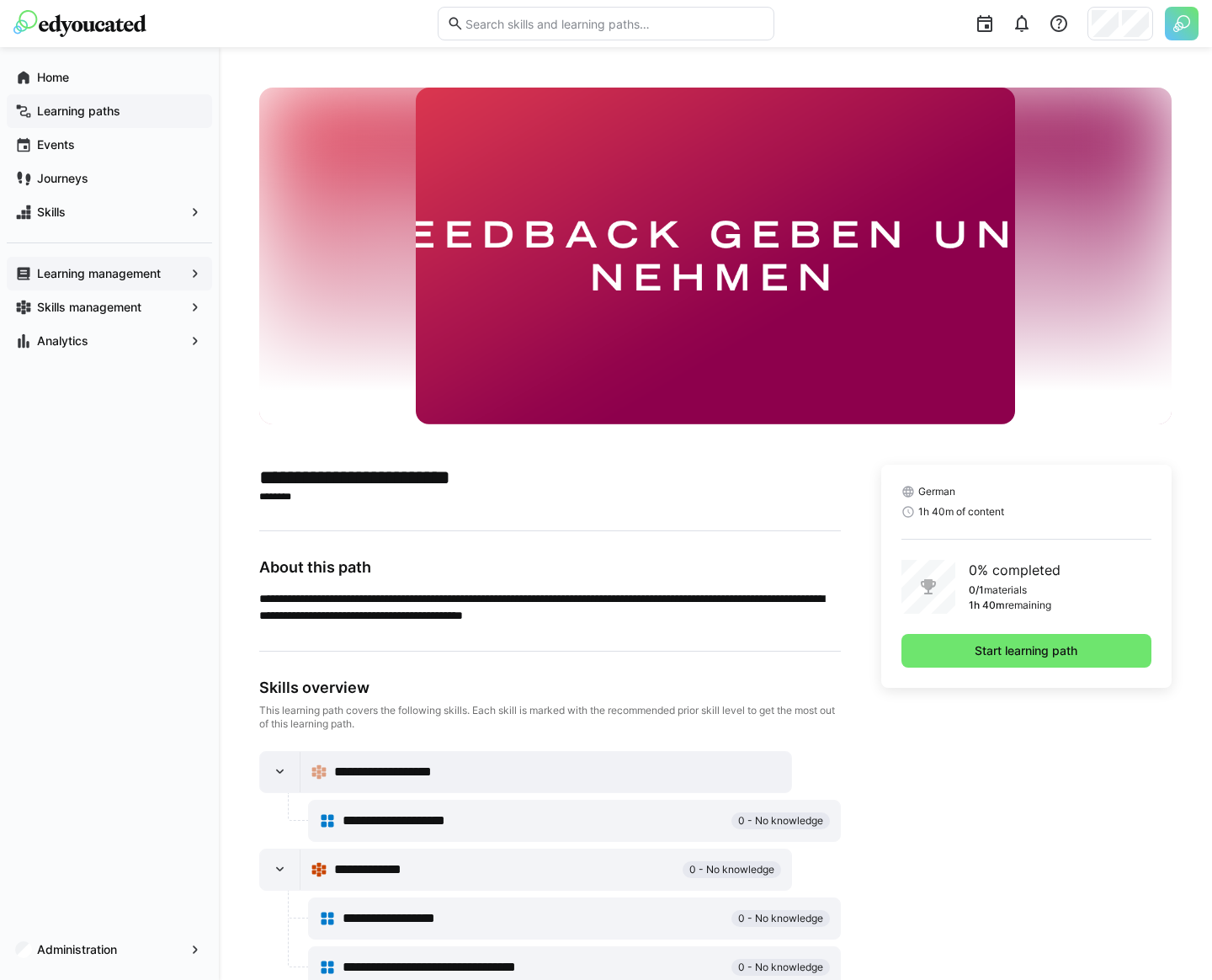
click at [1175, 25] on img at bounding box center [1182, 23] width 34 height 34
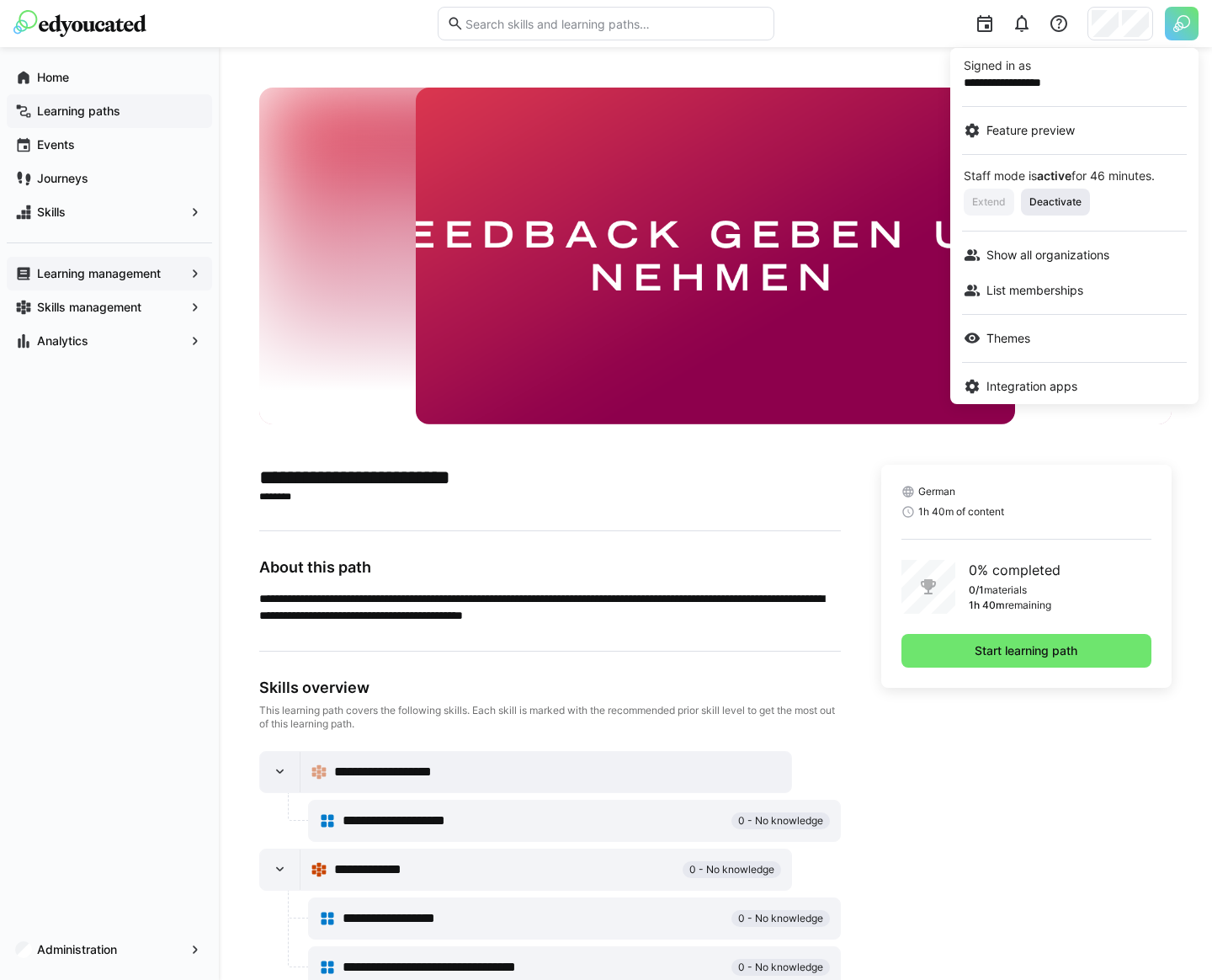
click at [1057, 198] on span "Deactivate" at bounding box center [1055, 202] width 56 height 13
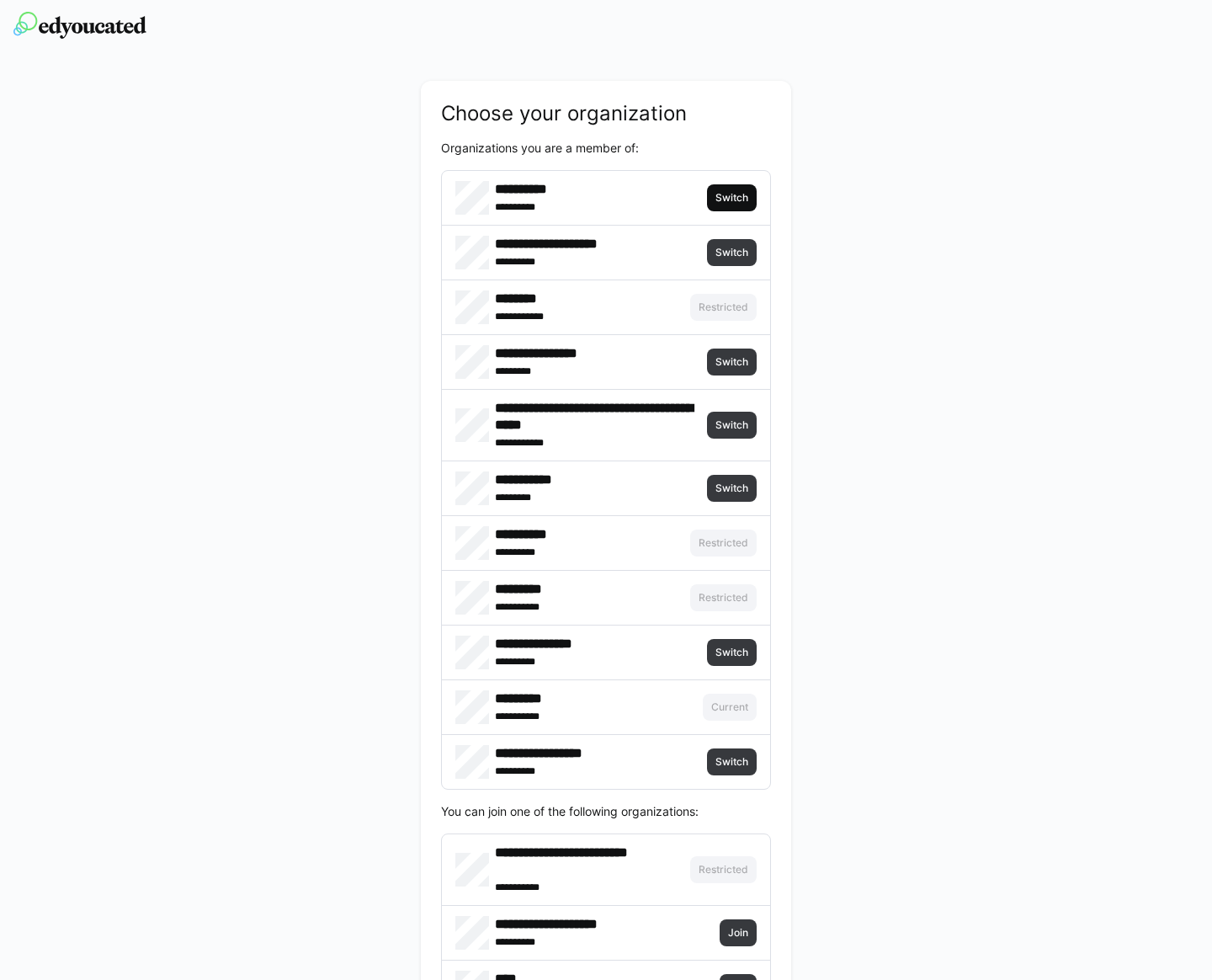
click at [728, 190] on span "Switch" at bounding box center [731, 197] width 49 height 27
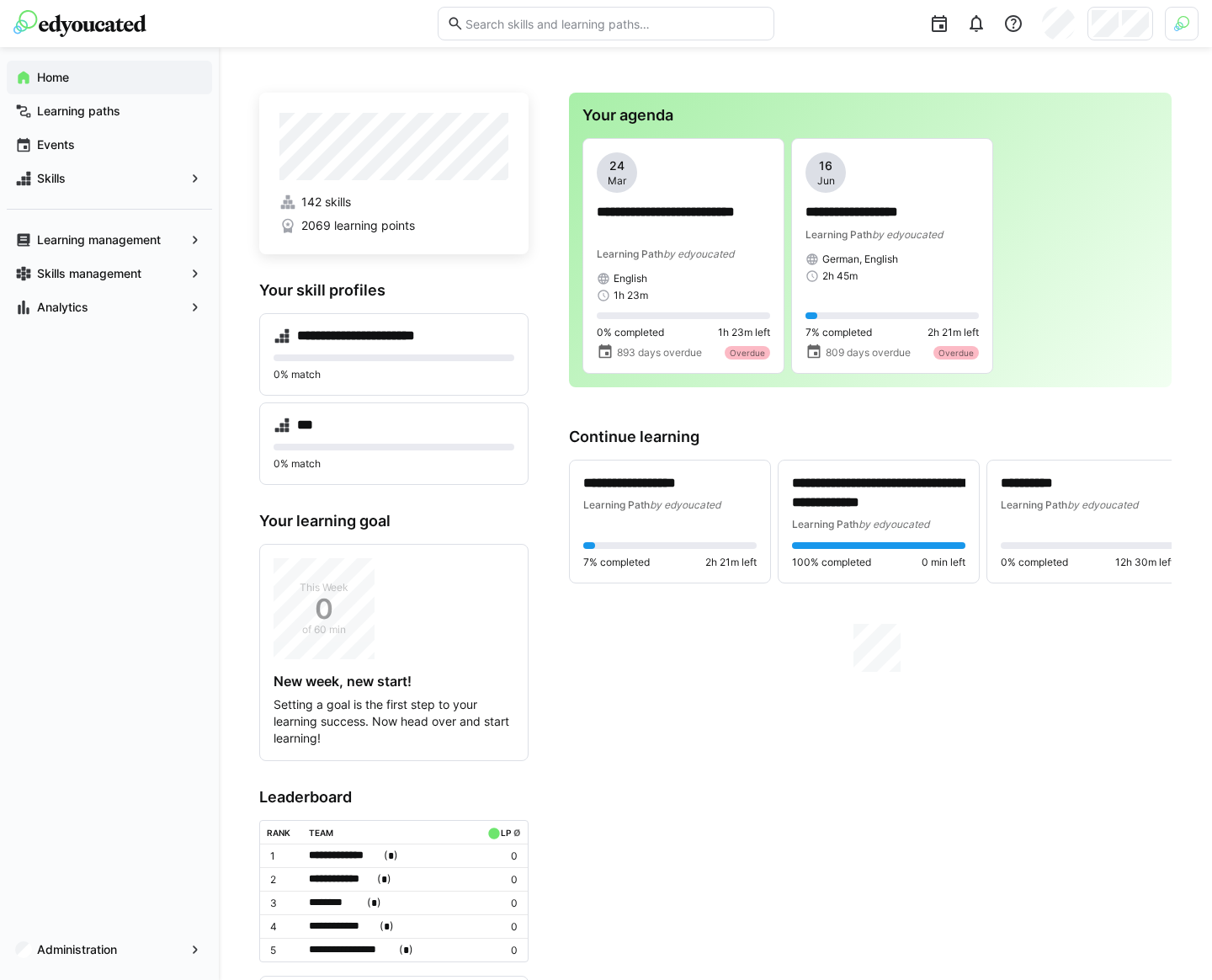
click at [1173, 27] on div at bounding box center [1182, 23] width 34 height 34
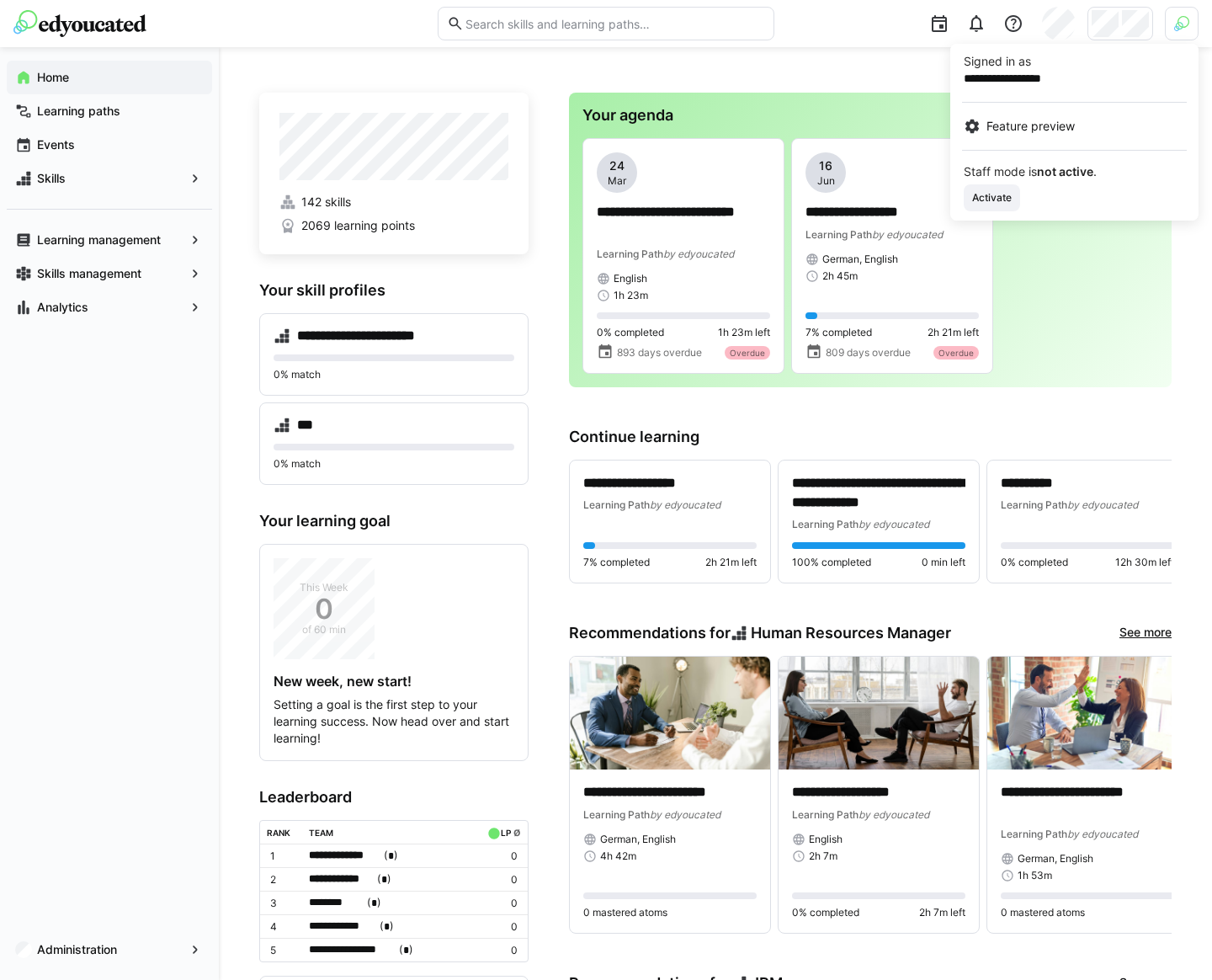
click at [633, 701] on div at bounding box center [606, 490] width 1212 height 980
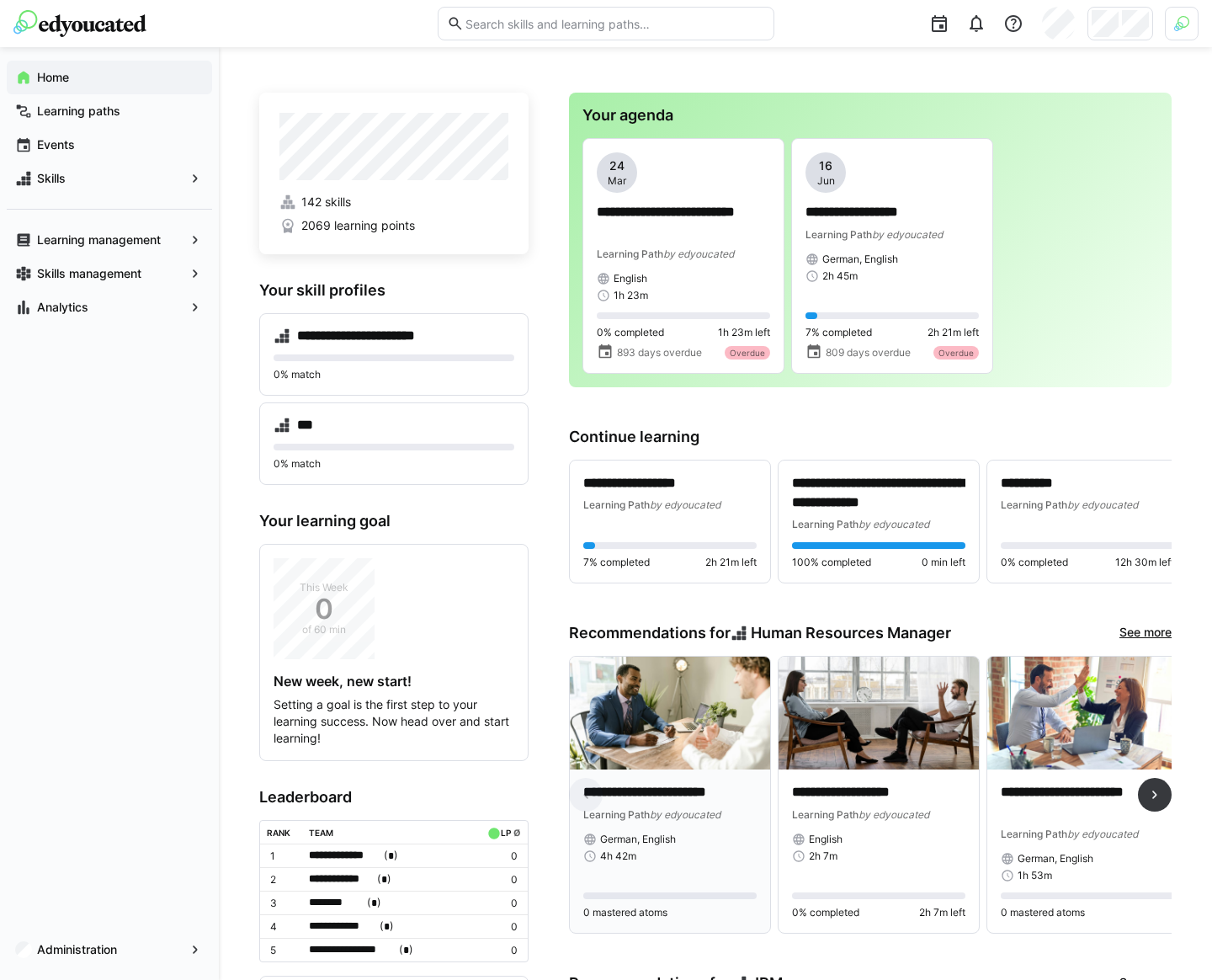
click at [637, 696] on img at bounding box center [670, 713] width 200 height 113
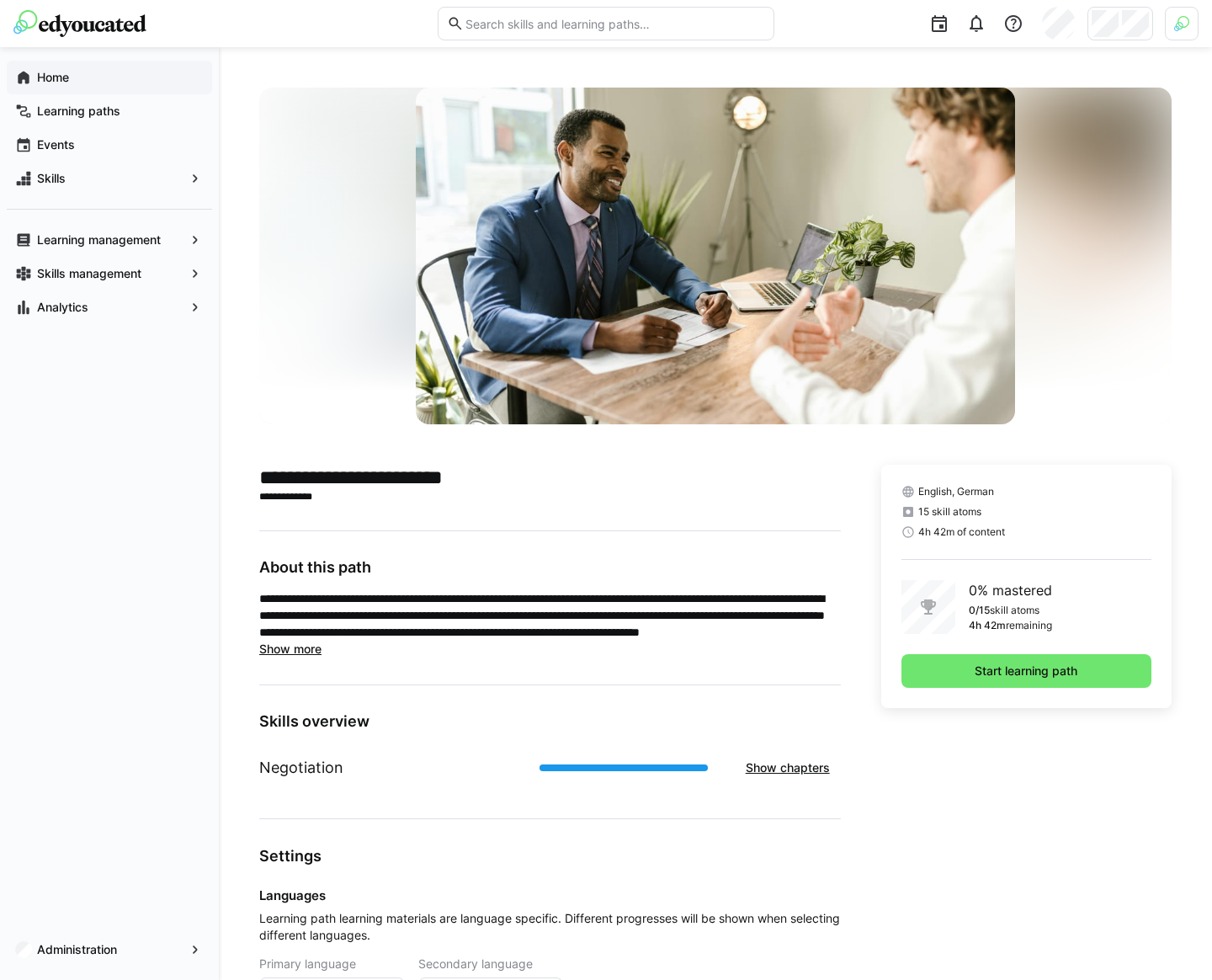
click at [116, 75] on span "Home" at bounding box center [119, 77] width 170 height 17
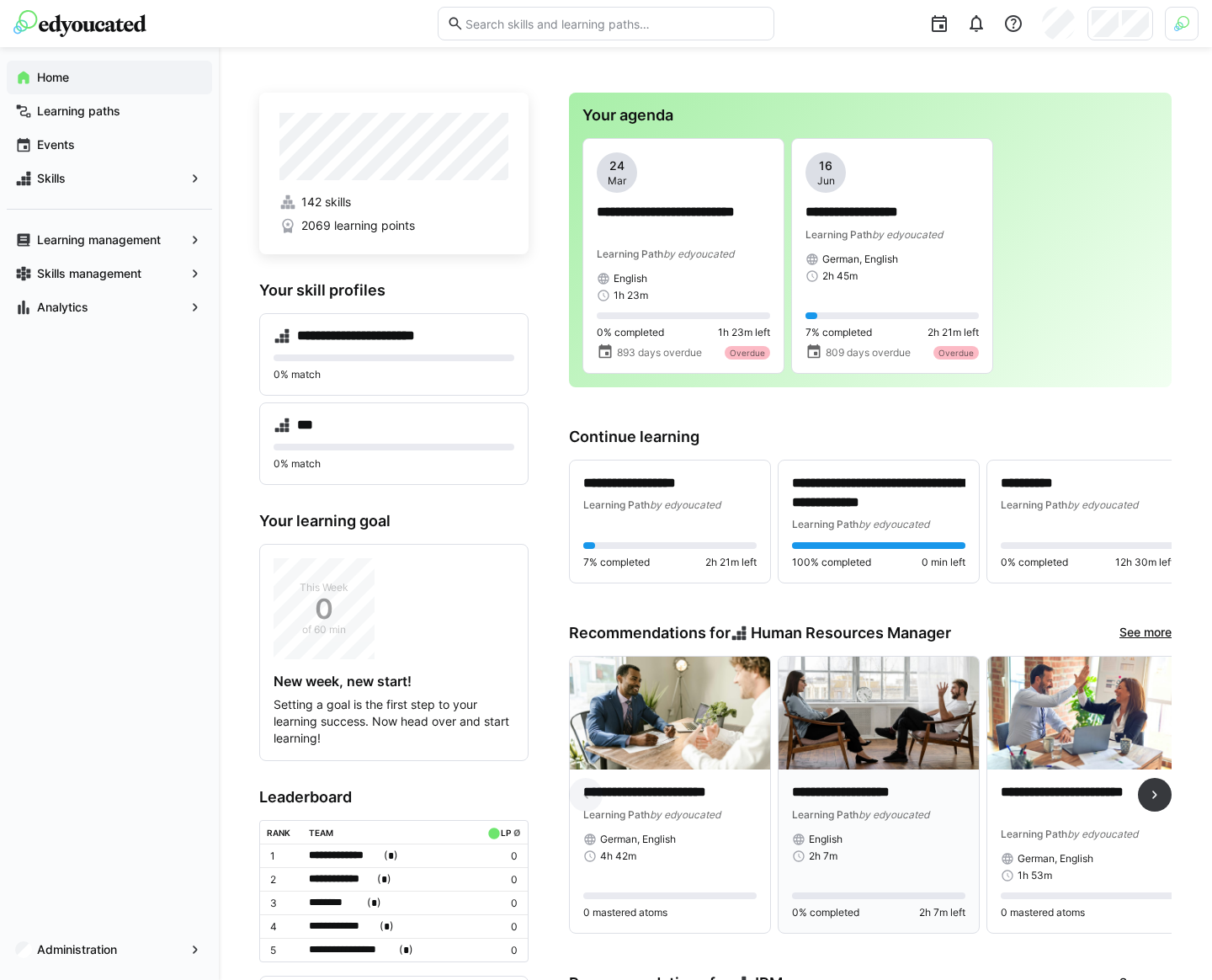
scroll to position [96, 0]
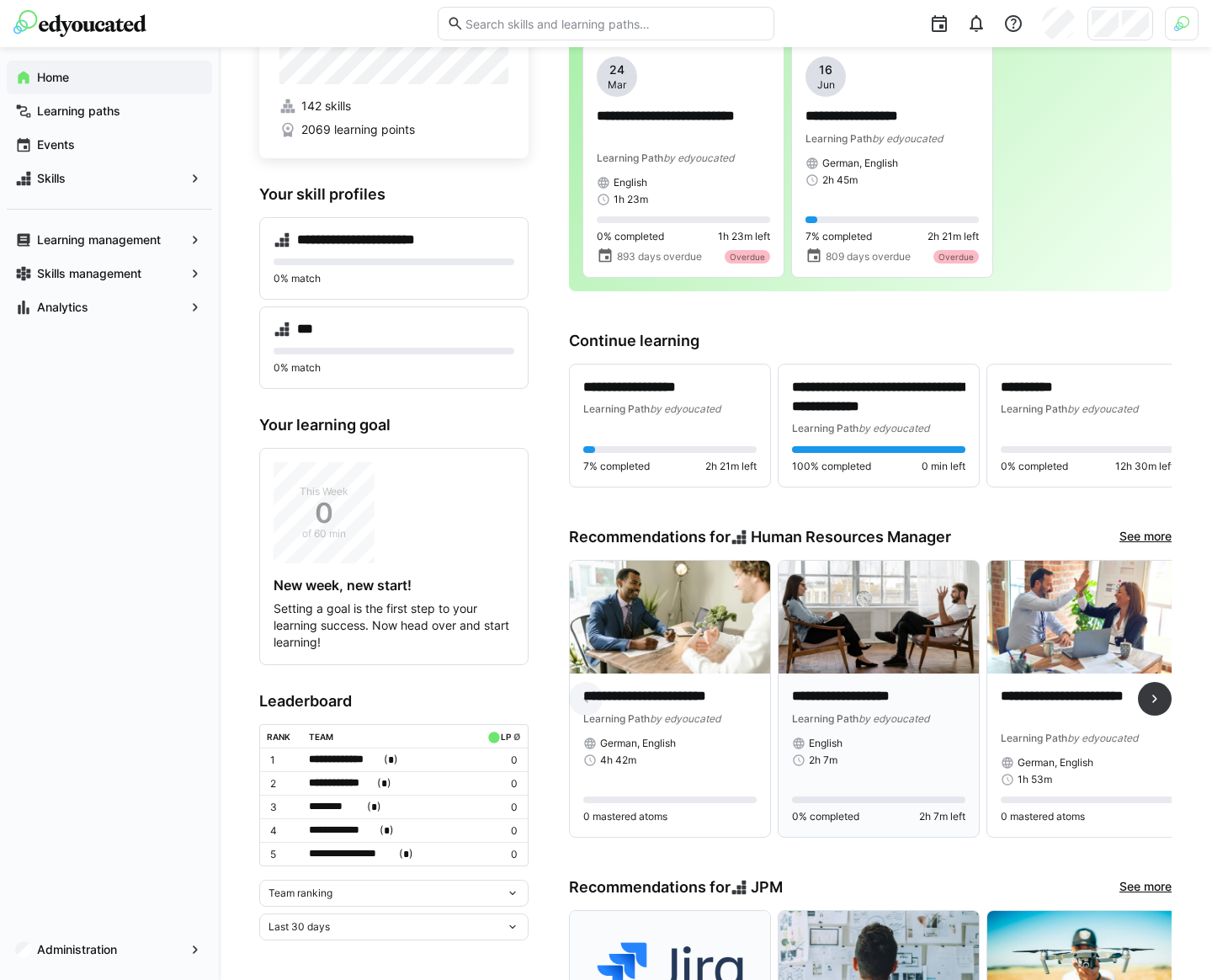
click at [958, 719] on div "Learning Path by edyoucated" at bounding box center [878, 718] width 173 height 17
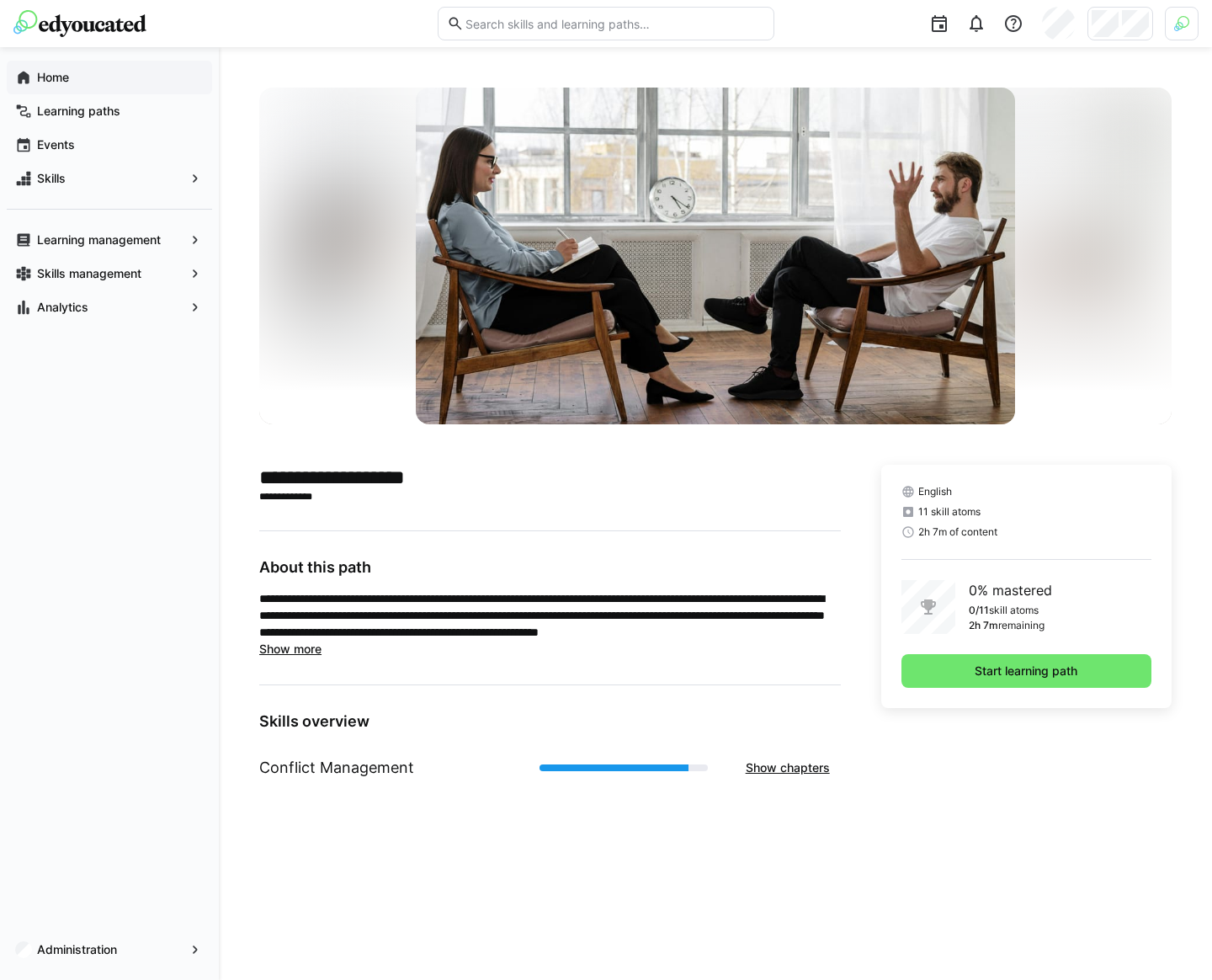
click at [117, 63] on div "Home" at bounding box center [109, 77] width 205 height 34
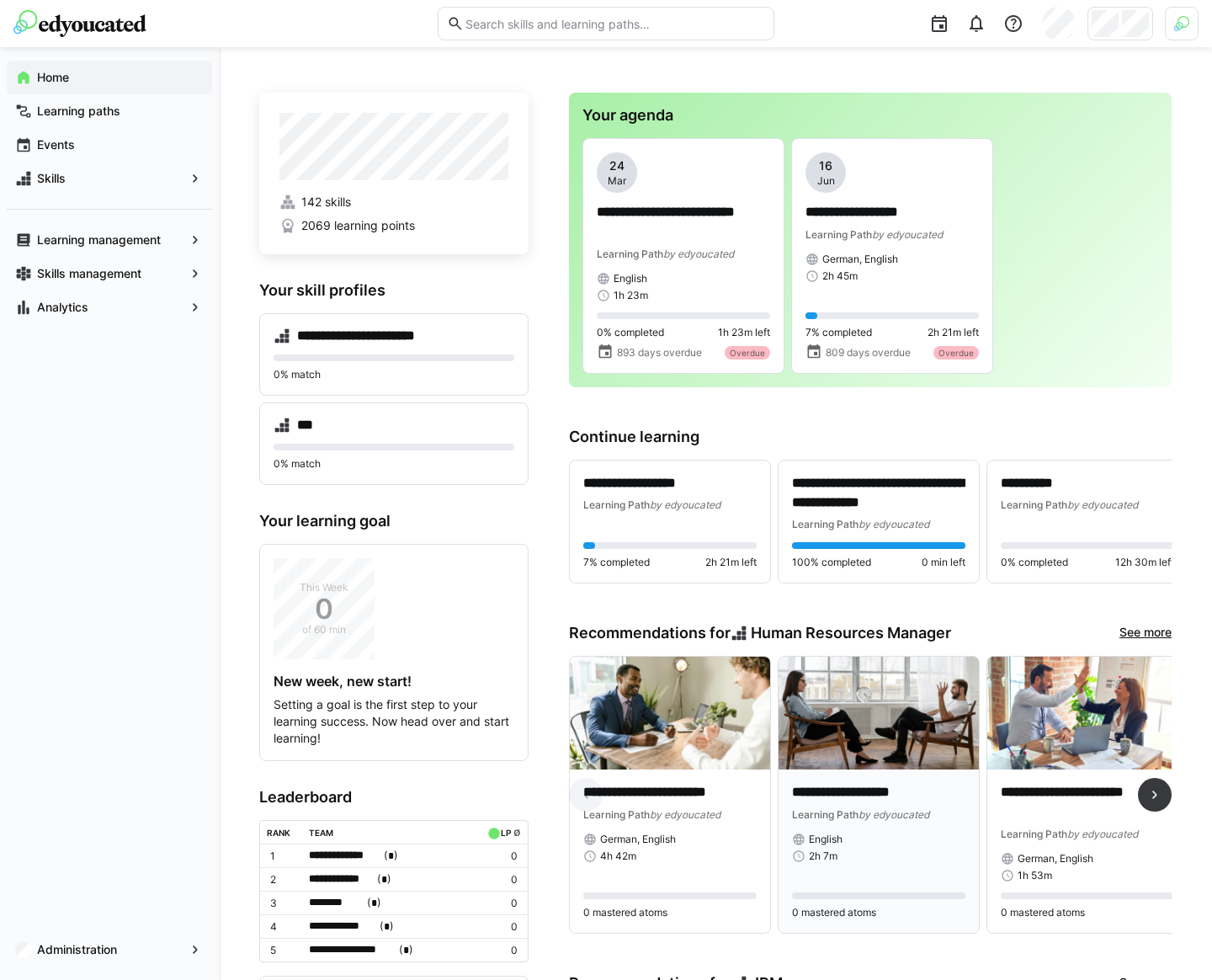
click at [910, 715] on img at bounding box center [878, 713] width 200 height 113
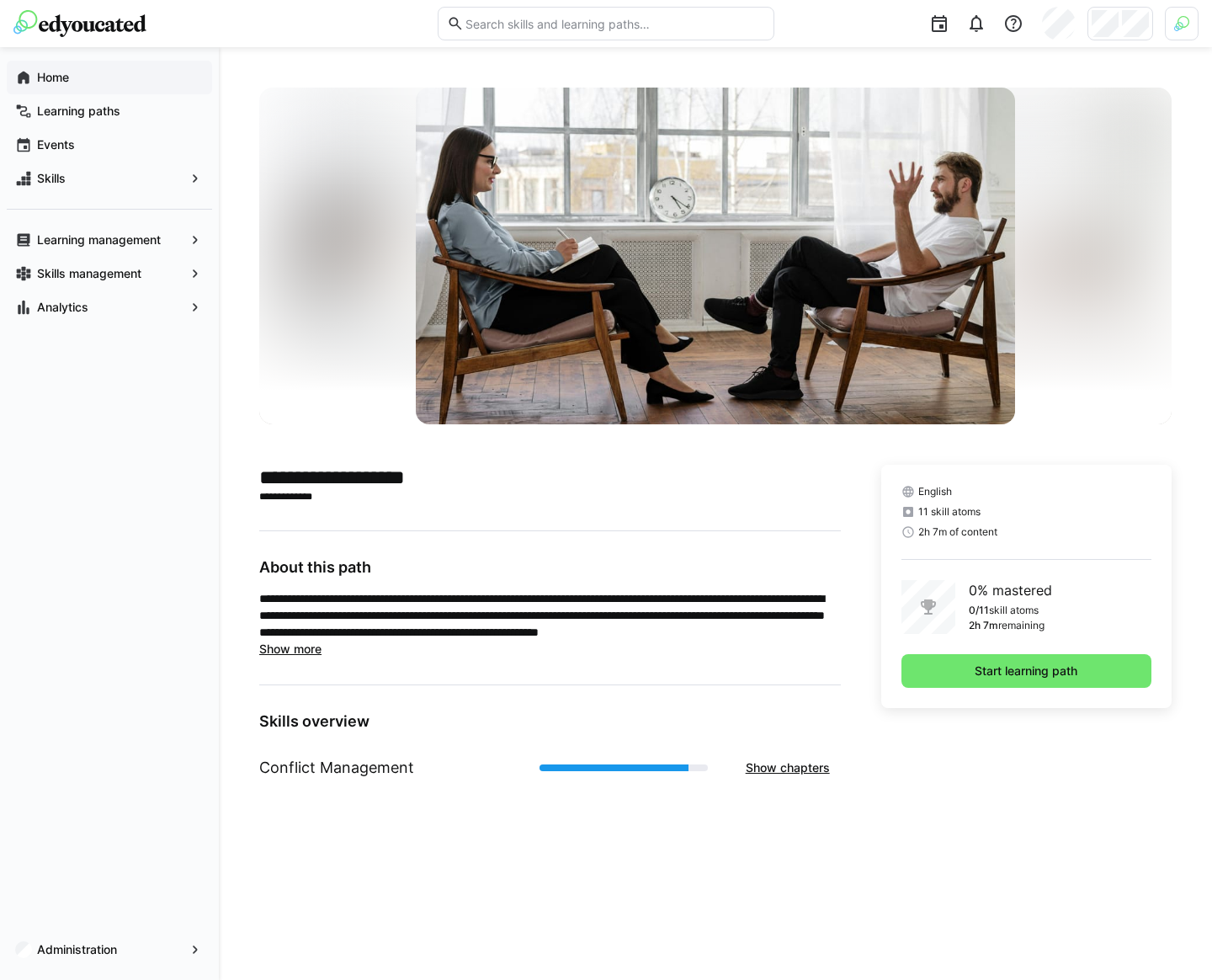
click at [101, 74] on span "Home" at bounding box center [119, 77] width 170 height 17
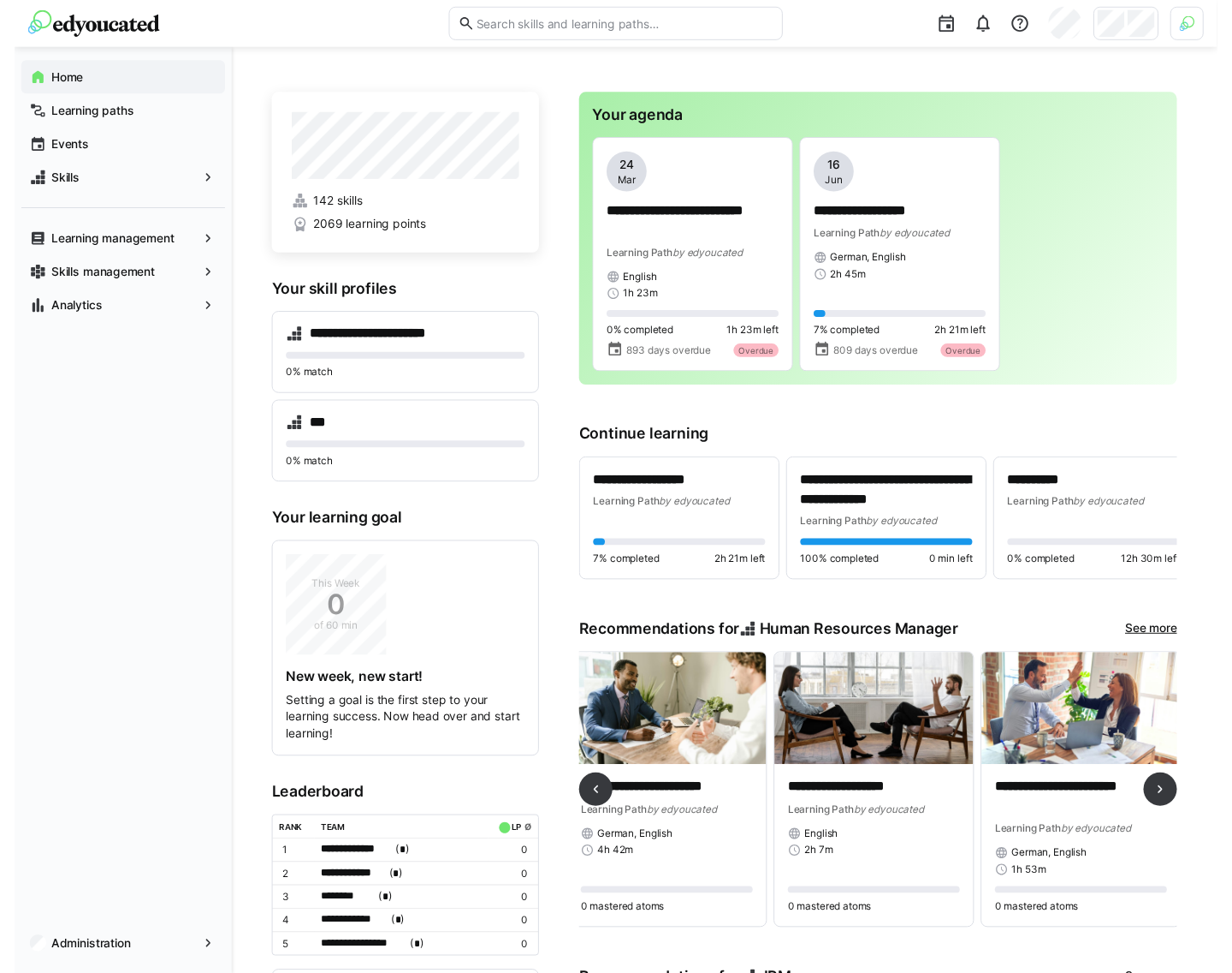
scroll to position [0, 17]
